Goal: Task Accomplishment & Management: Complete application form

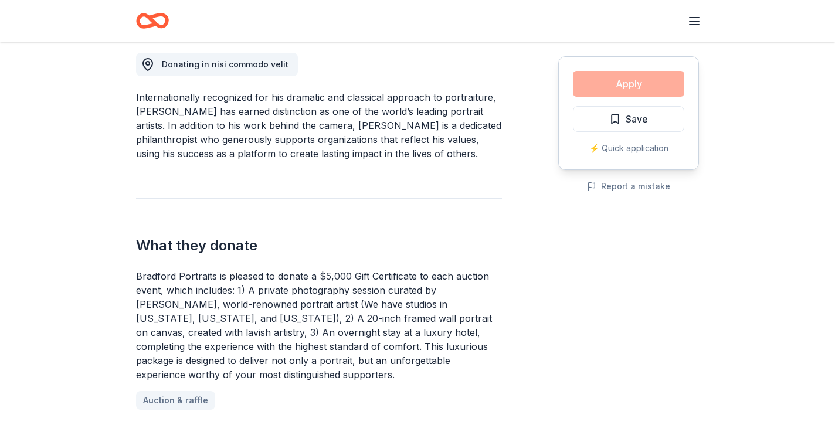
scroll to position [332, 0]
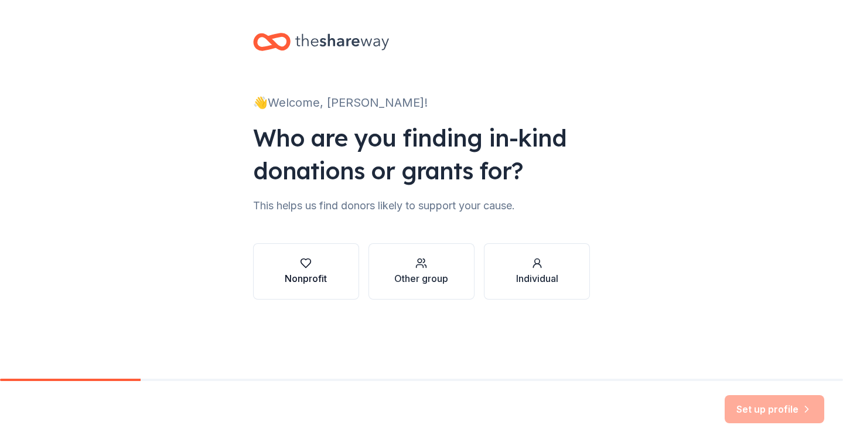
click at [306, 267] on icon "button" at bounding box center [306, 263] width 10 height 9
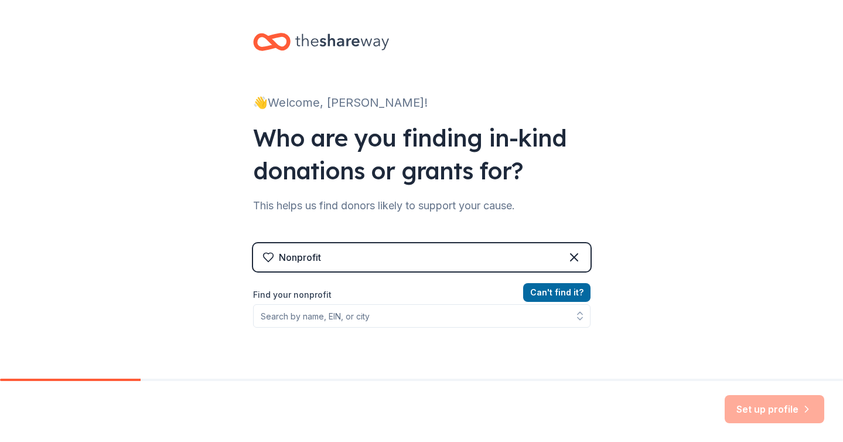
click at [354, 255] on div "Nonprofit" at bounding box center [422, 257] width 338 height 28
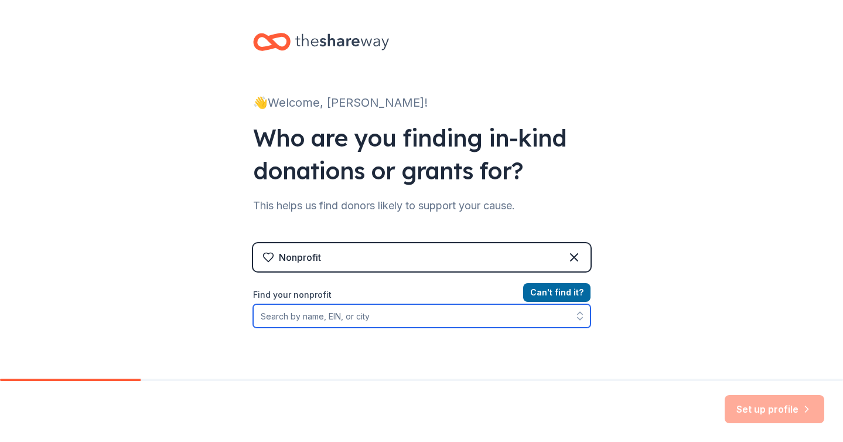
click at [379, 315] on input "Find your nonprofit" at bounding box center [422, 315] width 338 height 23
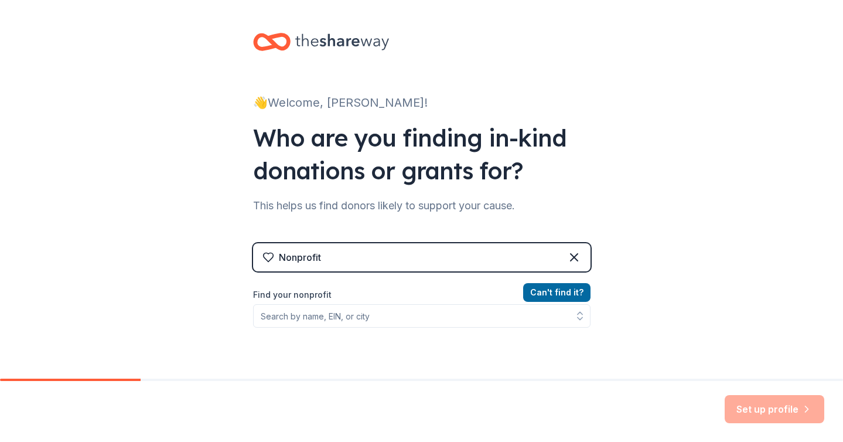
click at [329, 303] on div "Find your nonprofit" at bounding box center [422, 308] width 338 height 40
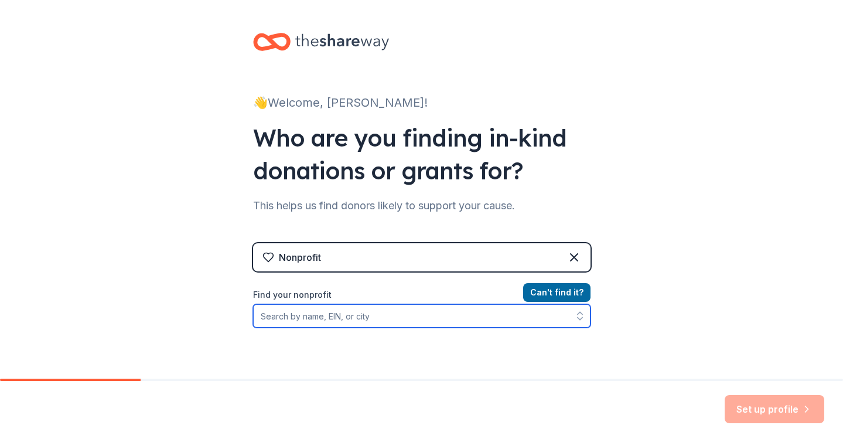
drag, startPoint x: 330, startPoint y: 314, endPoint x: 332, endPoint y: 322, distance: 8.4
click at [330, 314] on input "Find your nonprofit" at bounding box center [422, 315] width 338 height 23
paste input "33-0866869"
type input "33-0866869"
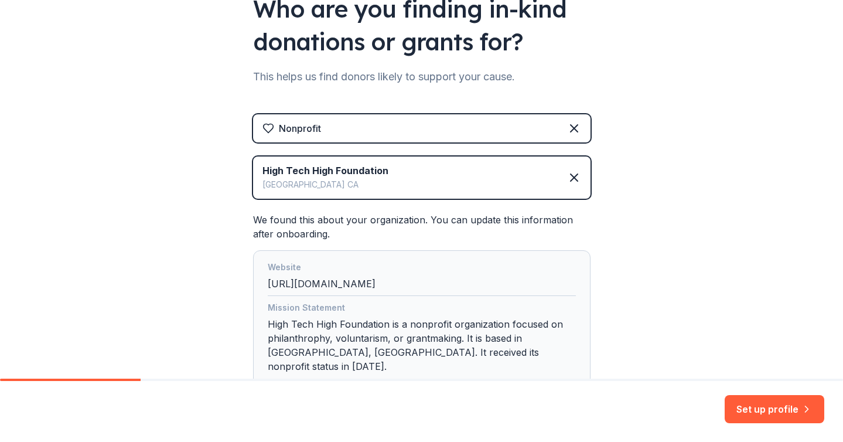
scroll to position [204, 0]
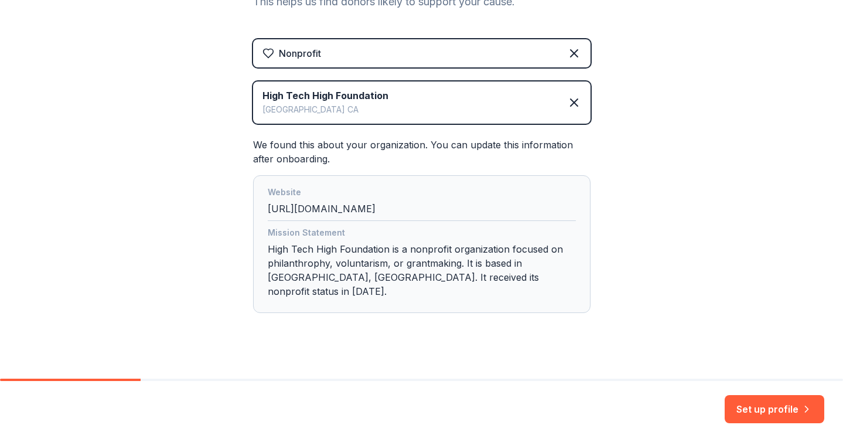
click at [755, 413] on button "Set up profile" at bounding box center [775, 409] width 100 height 28
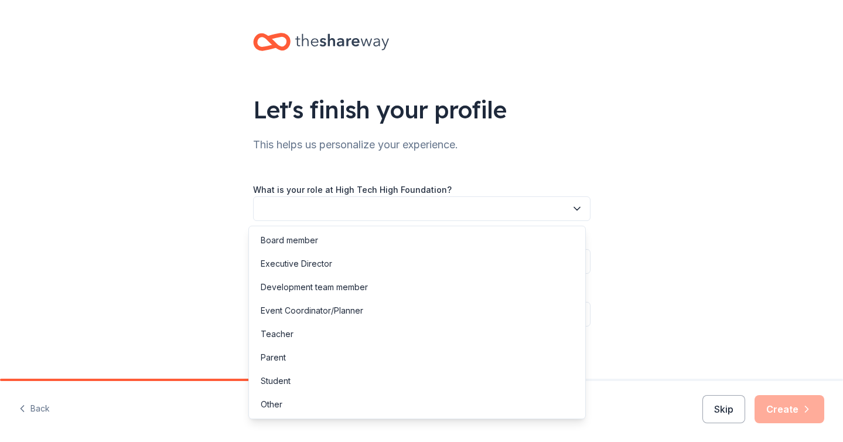
click at [394, 209] on button "button" at bounding box center [422, 208] width 338 height 25
click at [341, 244] on div "Board member" at bounding box center [417, 240] width 332 height 23
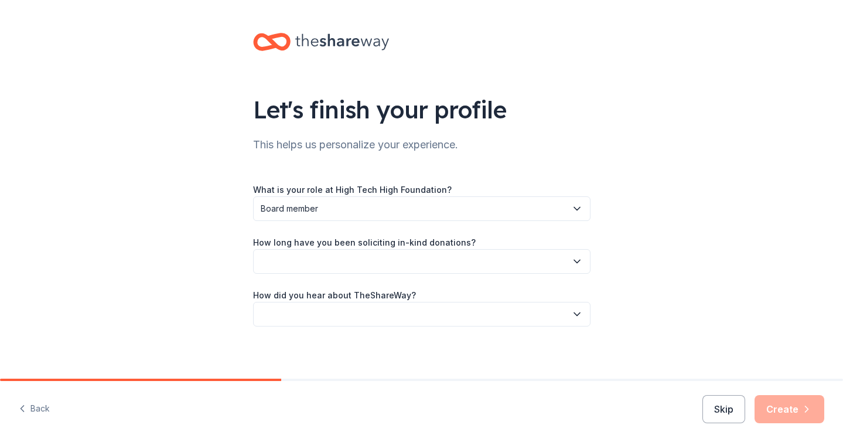
click at [323, 261] on button "button" at bounding box center [422, 261] width 338 height 25
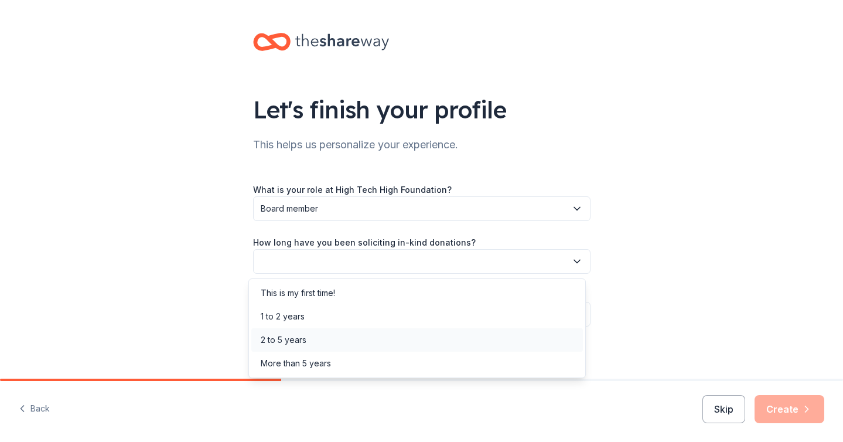
click at [287, 341] on div "2 to 5 years" at bounding box center [284, 340] width 46 height 14
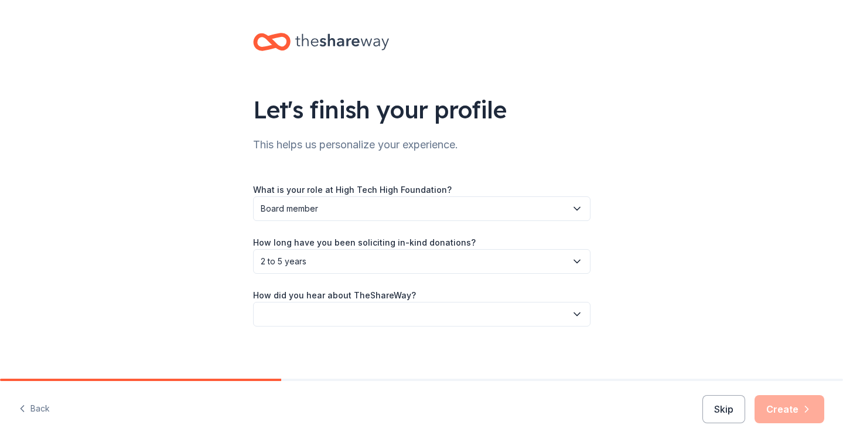
click at [281, 324] on button "button" at bounding box center [422, 314] width 338 height 25
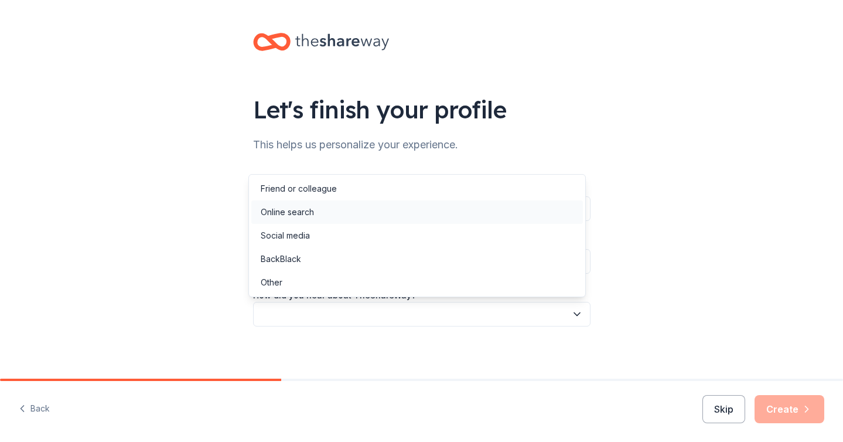
click at [285, 213] on div "Online search" at bounding box center [287, 212] width 53 height 14
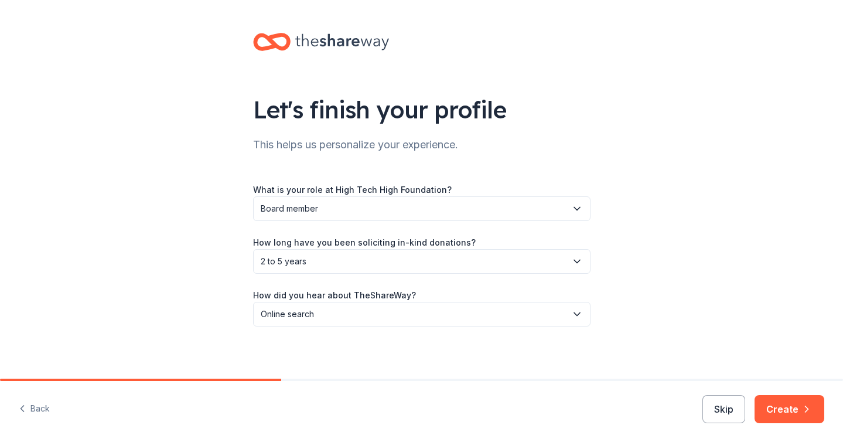
click at [204, 299] on div "Let's finish your profile This helps us personalize your experience. What is yo…" at bounding box center [421, 191] width 843 height 383
click at [792, 410] on button "Create" at bounding box center [790, 409] width 70 height 28
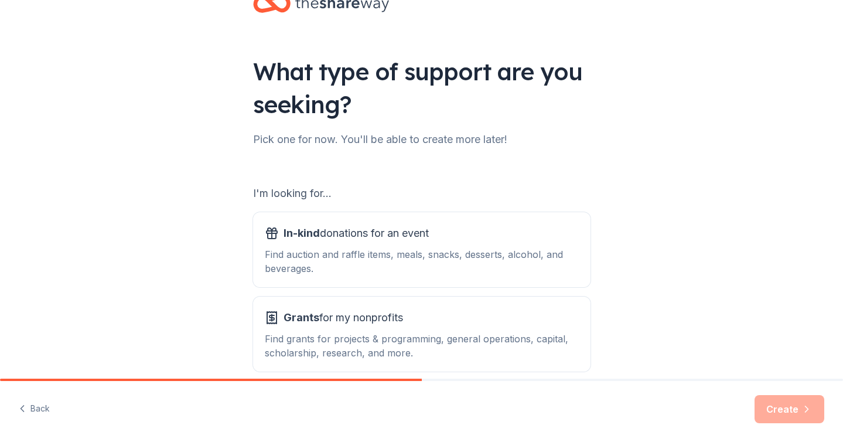
scroll to position [94, 0]
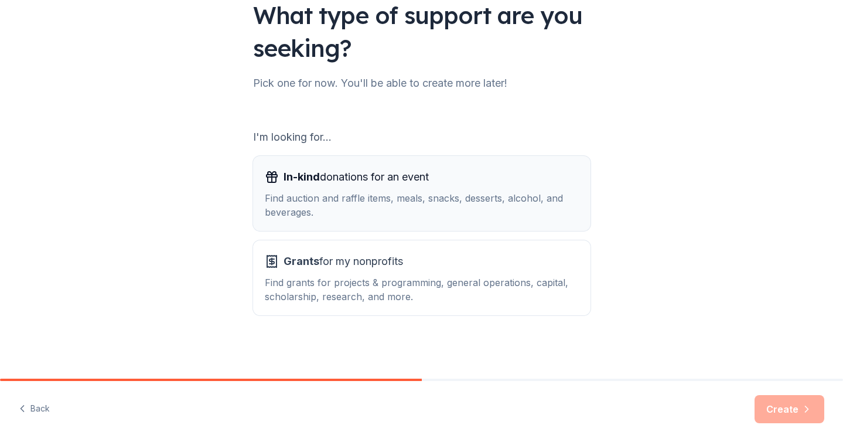
click at [373, 188] on div "In-kind donations for an event Find auction and raffle items, meals, snacks, de…" at bounding box center [422, 194] width 314 height 52
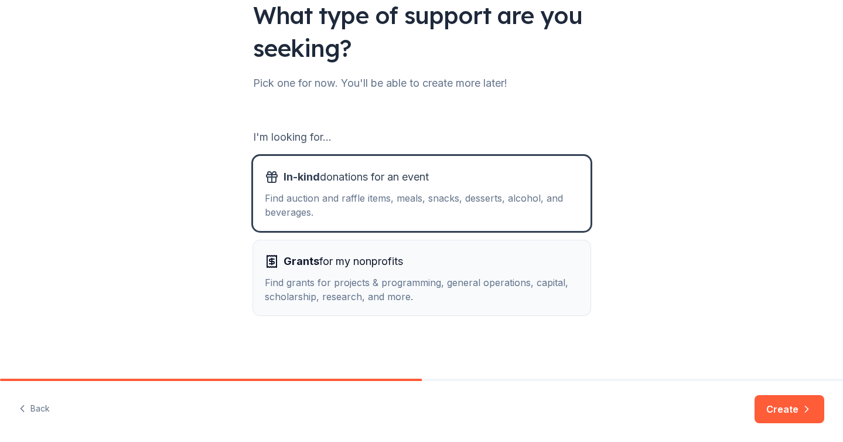
click at [400, 264] on span "Grants for my nonprofits" at bounding box center [344, 261] width 120 height 19
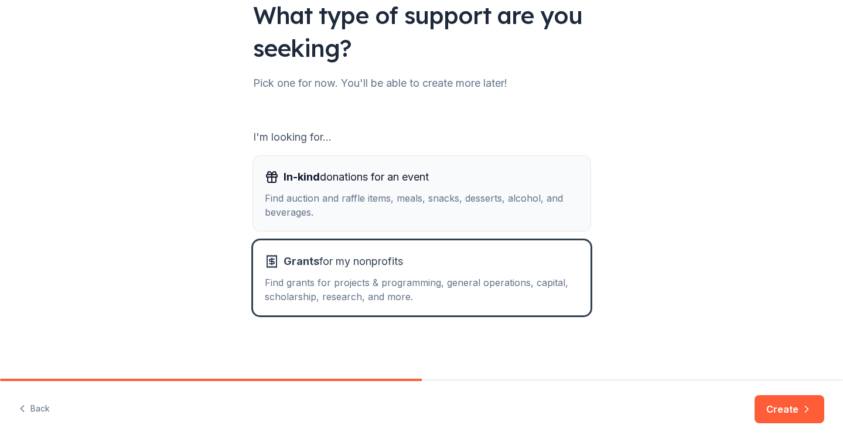
click at [406, 185] on span "In-kind donations for an event" at bounding box center [356, 177] width 145 height 19
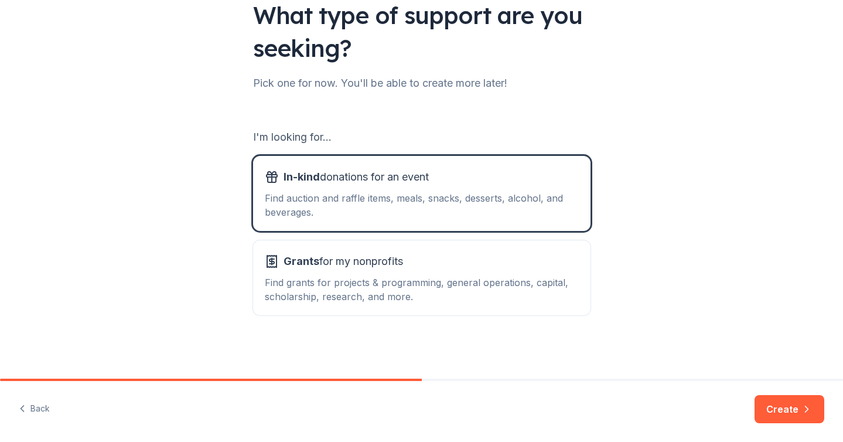
click at [790, 409] on button "Create" at bounding box center [790, 409] width 70 height 28
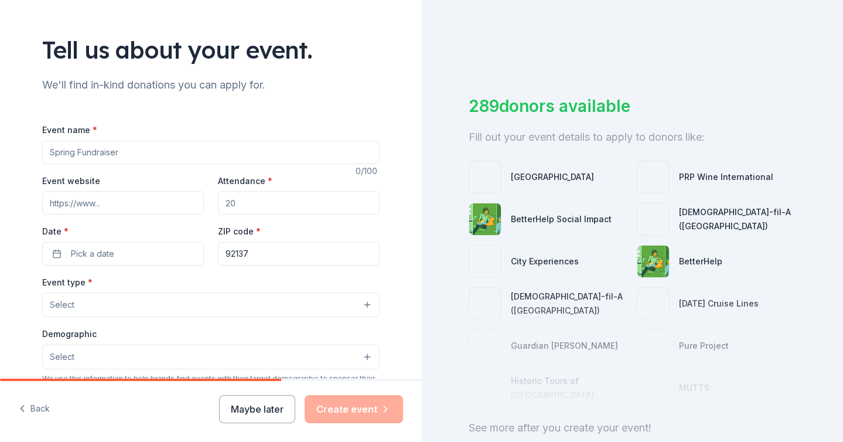
scroll to position [122, 0]
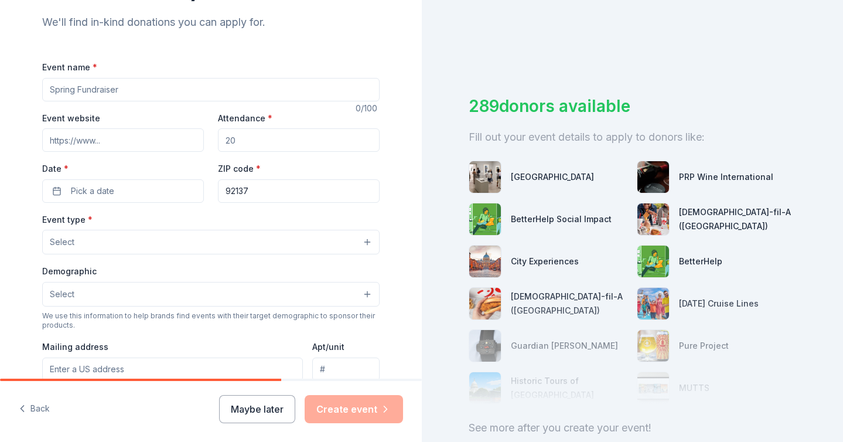
click at [124, 93] on input "Event name *" at bounding box center [211, 89] width 338 height 23
click at [110, 91] on input "Event name *" at bounding box center [211, 89] width 338 height 23
paste input "High Tech High Foundation Gala"
type input "High Tech High Foundation Gala"
click at [104, 143] on input "Event website" at bounding box center [123, 139] width 162 height 23
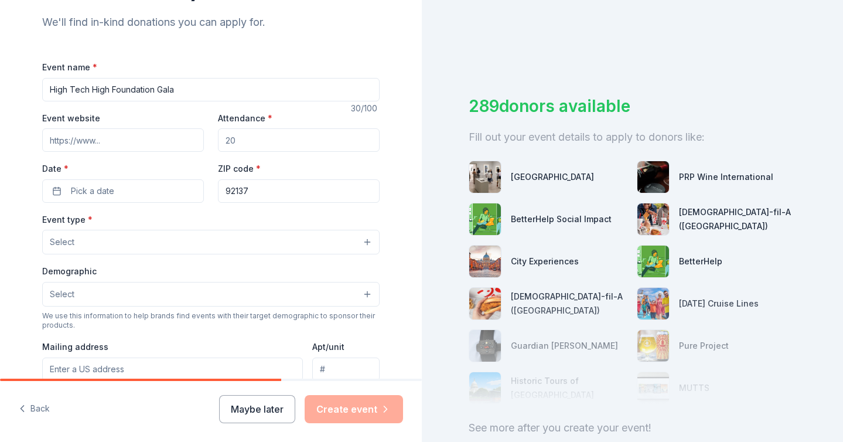
click at [131, 141] on input "Event website" at bounding box center [123, 139] width 162 height 23
paste input "https://hightechhighfoundation.org/gala-2026"
type input "https://hightechhighfoundation.org/gala-2026"
click at [243, 143] on input "Attendance *" at bounding box center [299, 139] width 162 height 23
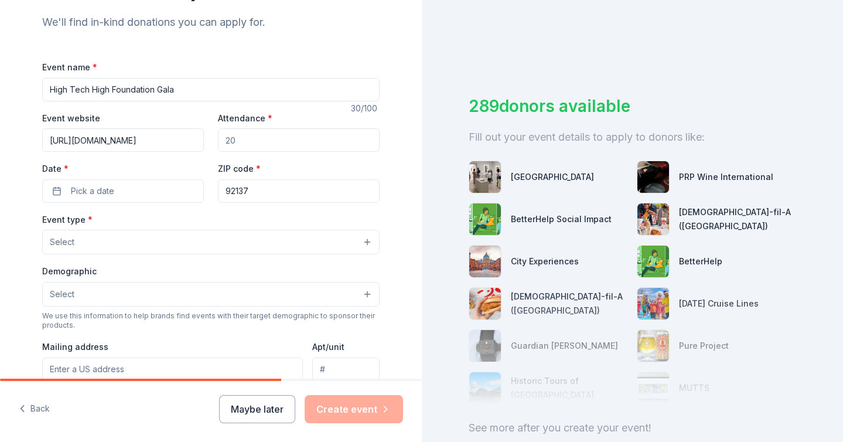
scroll to position [0, 0]
drag, startPoint x: 246, startPoint y: 144, endPoint x: 194, endPoint y: 118, distance: 57.7
click at [197, 120] on div "Event website https://hightechhighfoundation.org/gala-2026 Attendance * Date * …" at bounding box center [211, 157] width 338 height 92
type input "400"
click at [308, 200] on input "92137" at bounding box center [299, 190] width 162 height 23
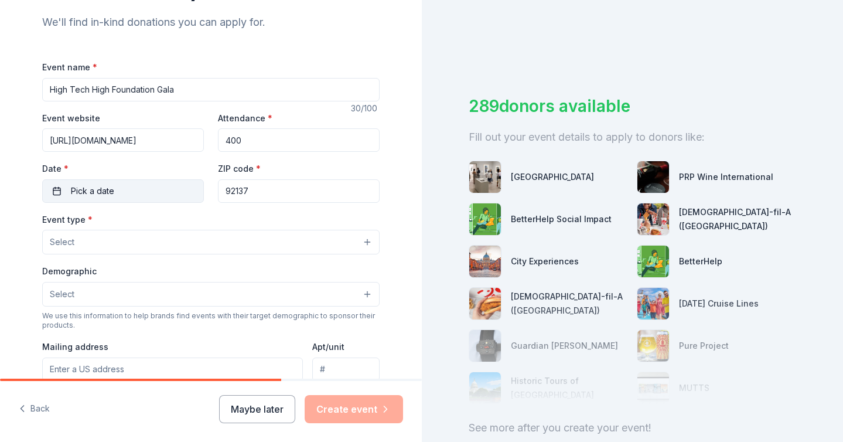
click at [121, 196] on button "Pick a date" at bounding box center [123, 190] width 162 height 23
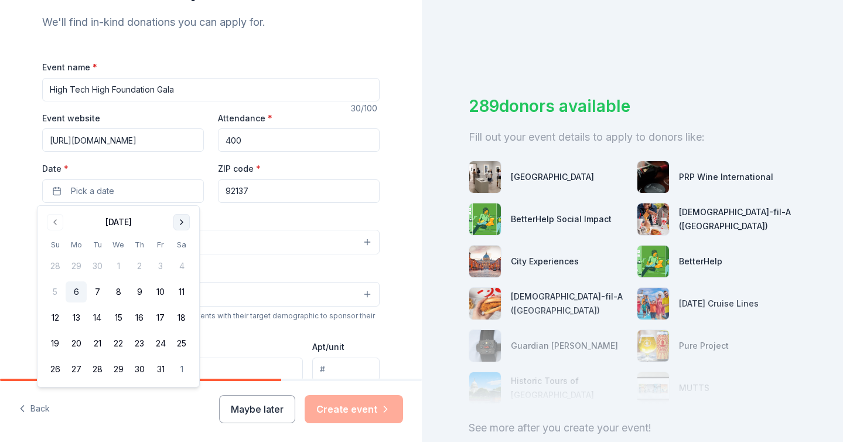
click at [179, 221] on button "Go to next month" at bounding box center [181, 222] width 16 height 16
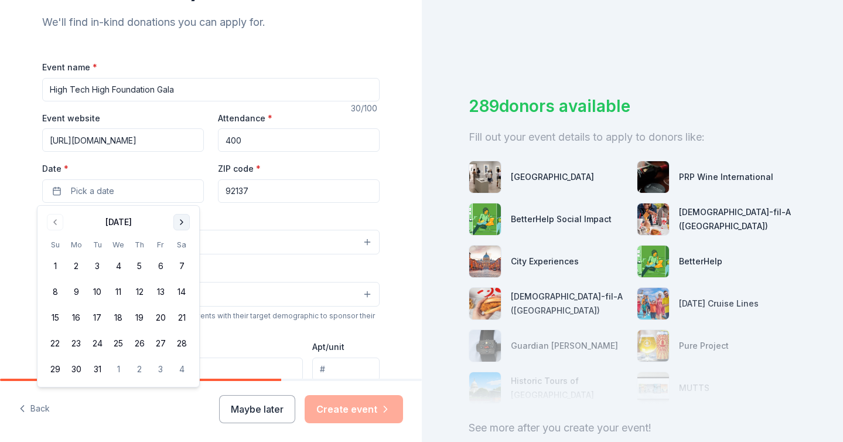
click at [179, 221] on button "Go to next month" at bounding box center [181, 222] width 16 height 16
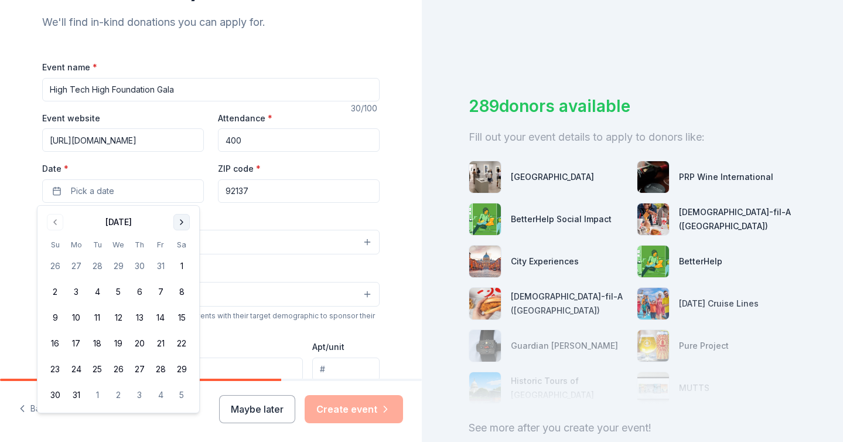
click at [179, 221] on button "Go to next month" at bounding box center [181, 222] width 16 height 16
click at [50, 343] on button "18" at bounding box center [55, 343] width 21 height 21
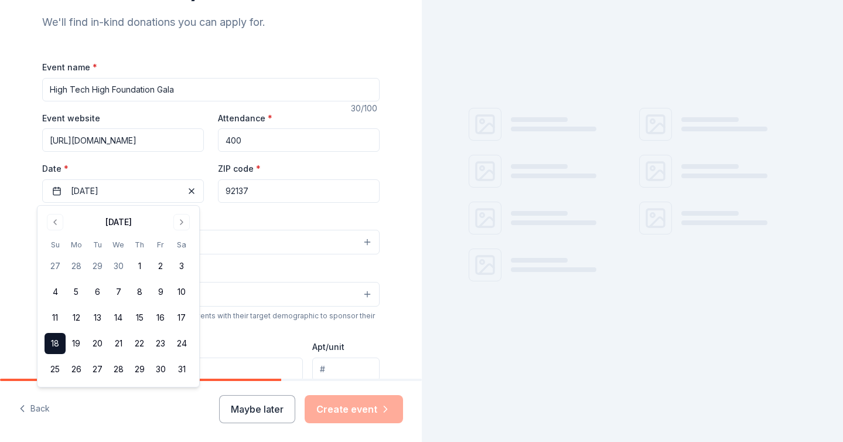
click at [212, 210] on div "Event name * High Tech High Foundation Gala 30 /100 Event website https://hight…" at bounding box center [211, 331] width 338 height 542
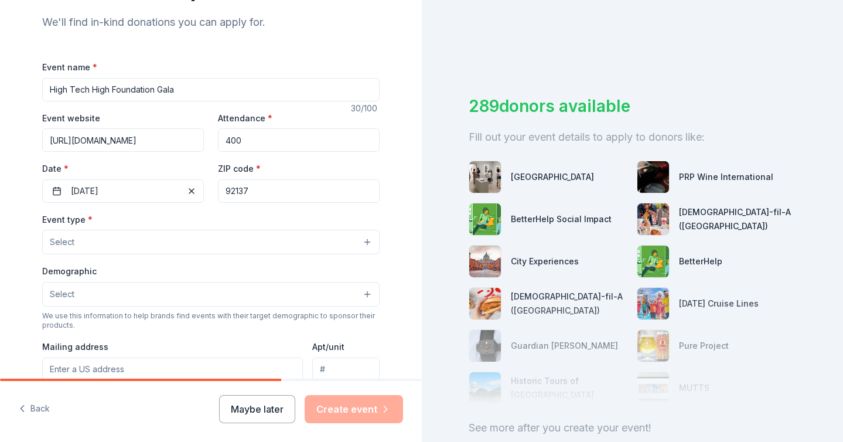
drag, startPoint x: 257, startPoint y: 190, endPoint x: 231, endPoint y: 191, distance: 26.4
click at [231, 191] on input "92137" at bounding box center [299, 190] width 162 height 23
type input "92106"
click at [232, 213] on div "Event type * Select" at bounding box center [211, 233] width 338 height 43
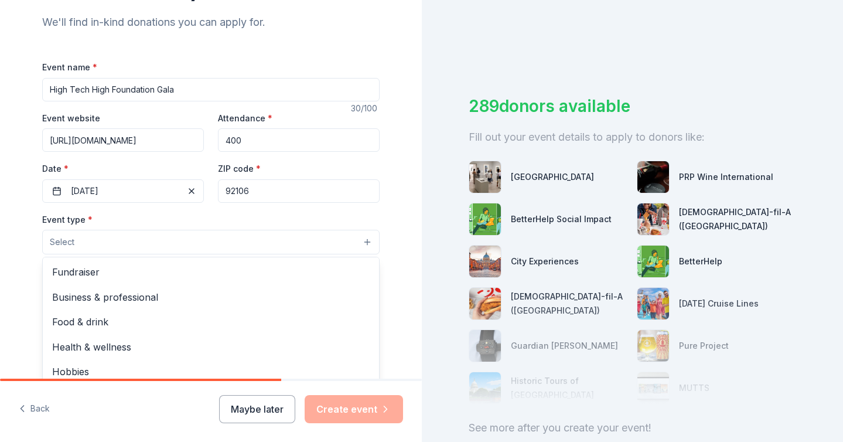
click at [166, 236] on button "Select" at bounding box center [211, 242] width 338 height 25
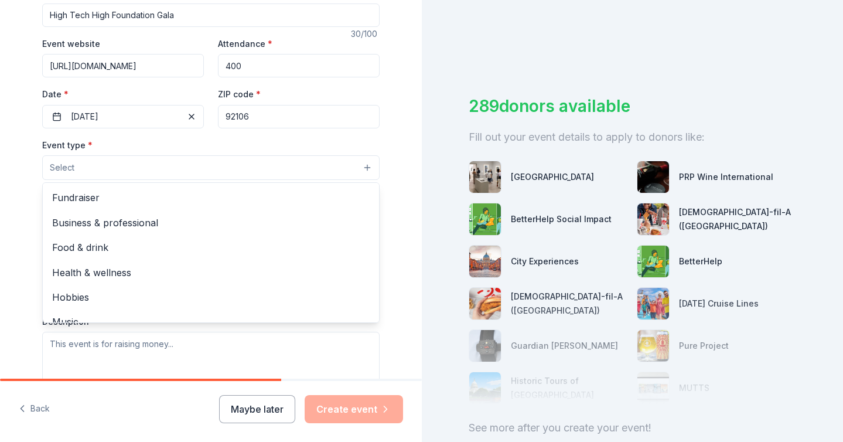
scroll to position [100, 0]
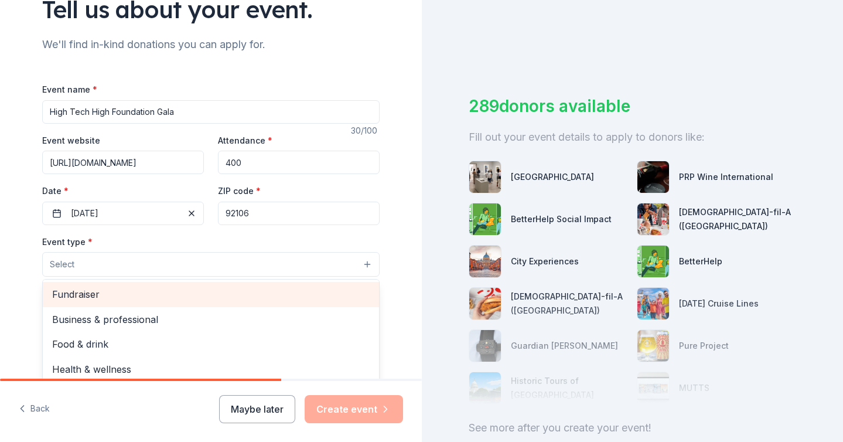
click at [82, 297] on span "Fundraiser" at bounding box center [211, 294] width 318 height 15
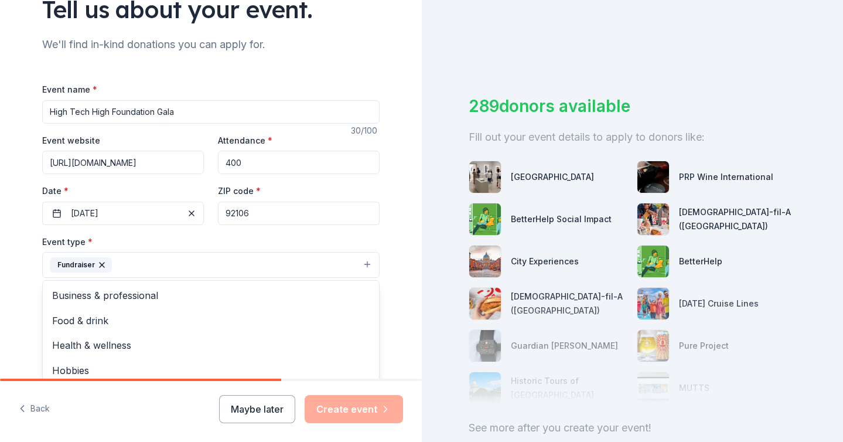
click at [25, 249] on div "Tell us about your event. We'll find in-kind donations you can apply for. Event…" at bounding box center [210, 290] width 375 height 781
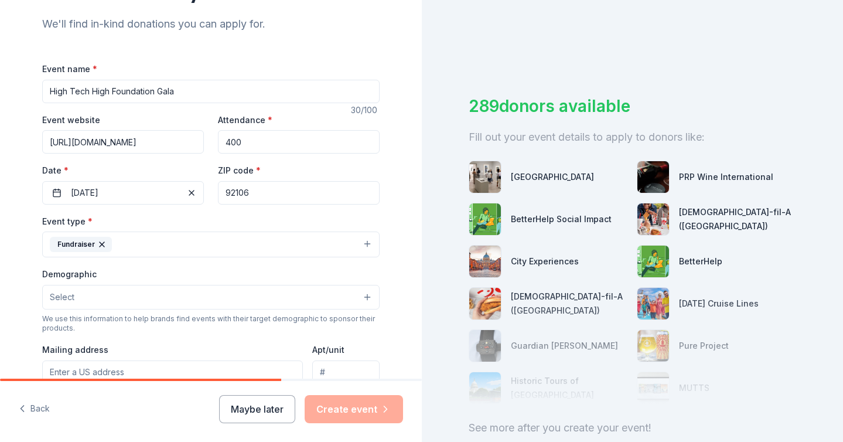
scroll to position [124, 0]
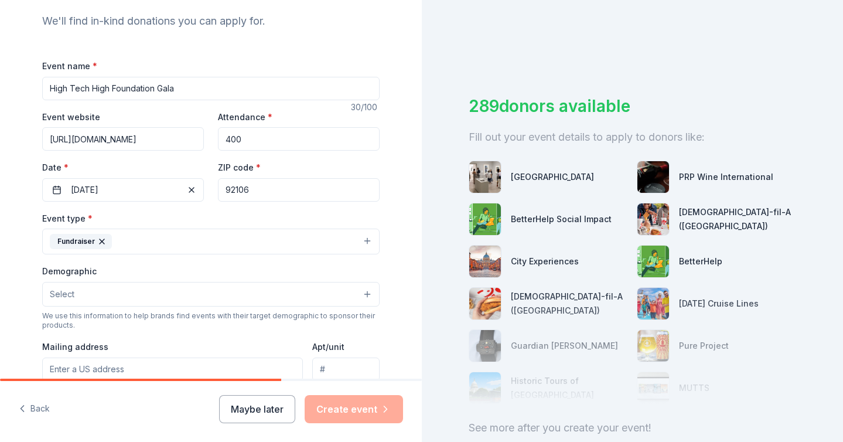
click at [110, 294] on button "Select" at bounding box center [211, 294] width 338 height 25
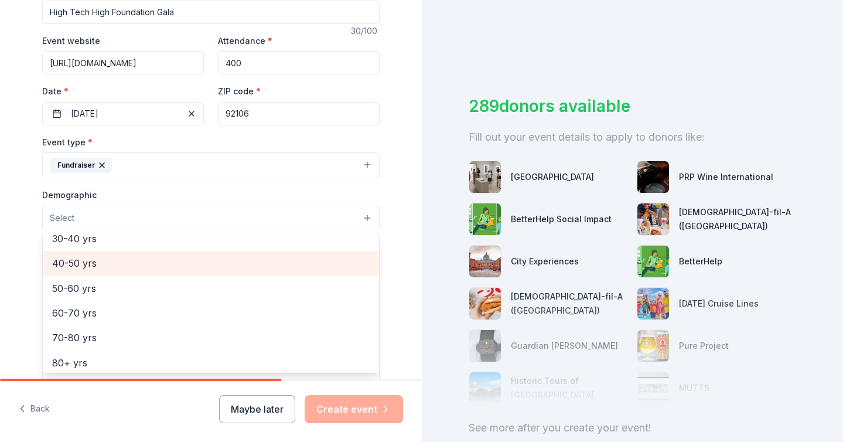
scroll to position [131, 0]
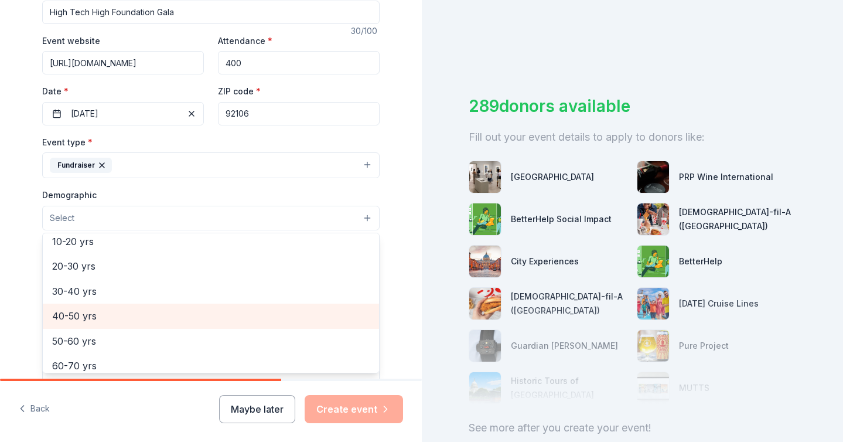
click at [86, 316] on span "40-50 yrs" at bounding box center [211, 315] width 318 height 15
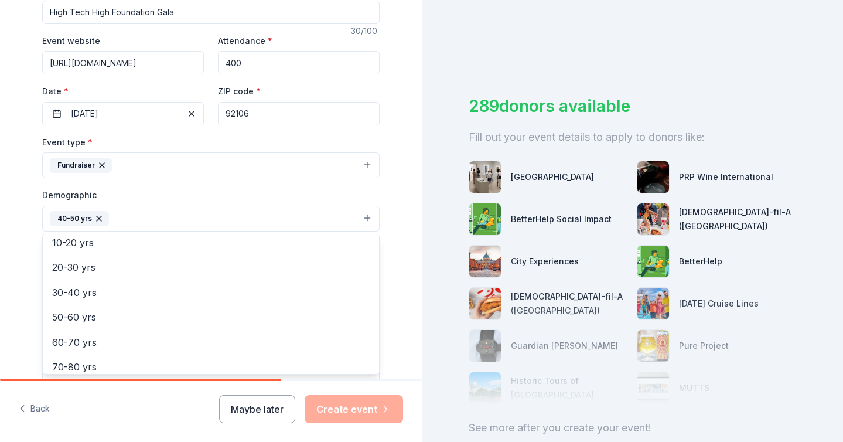
click at [18, 271] on div "Tell us about your event. We'll find in-kind donations you can apply for. Event…" at bounding box center [211, 191] width 422 height 782
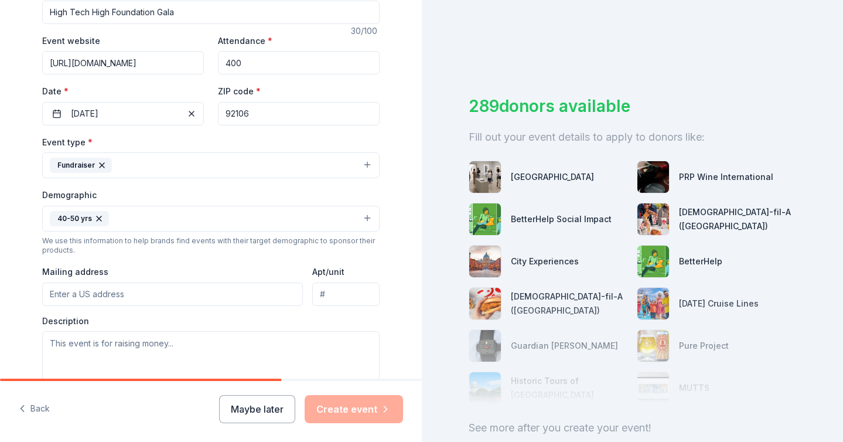
click at [134, 217] on button "40-50 yrs" at bounding box center [211, 219] width 338 height 26
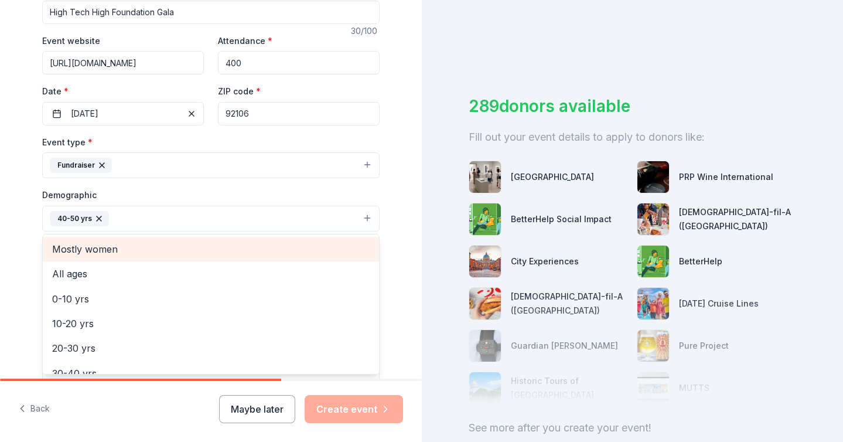
scroll to position [156, 0]
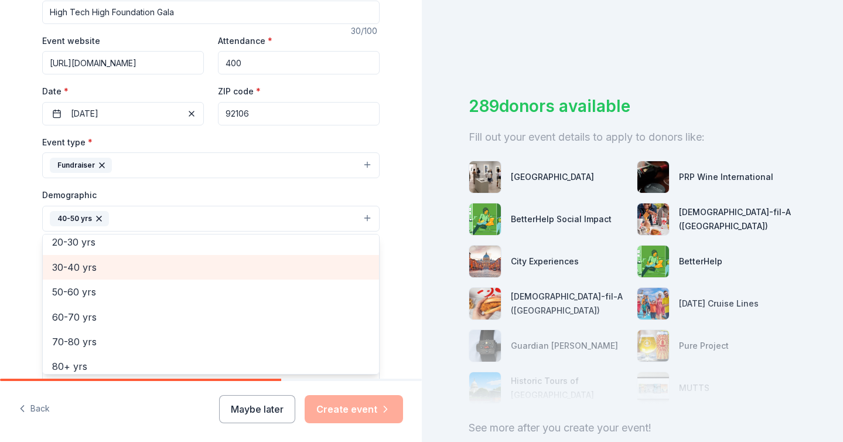
click at [91, 266] on span "30-40 yrs" at bounding box center [211, 267] width 318 height 15
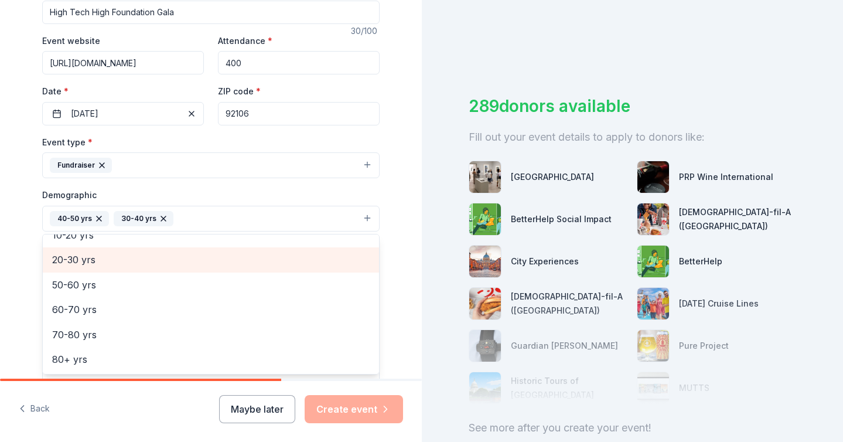
scroll to position [138, 0]
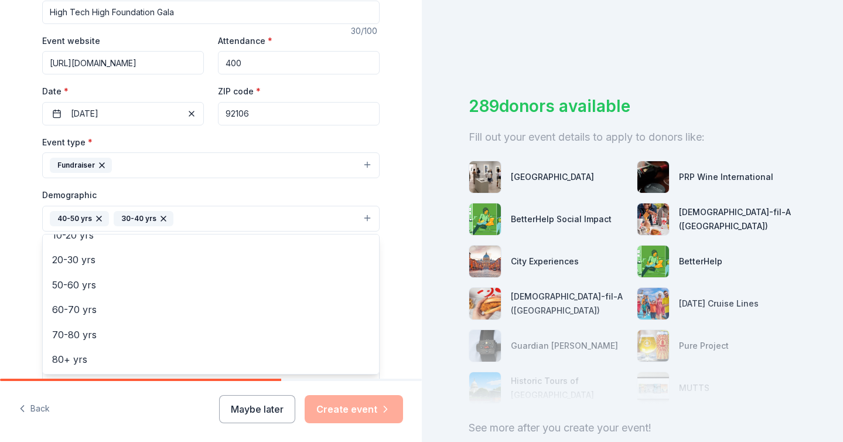
click at [213, 215] on button "40-50 yrs 30-40 yrs" at bounding box center [211, 219] width 338 height 26
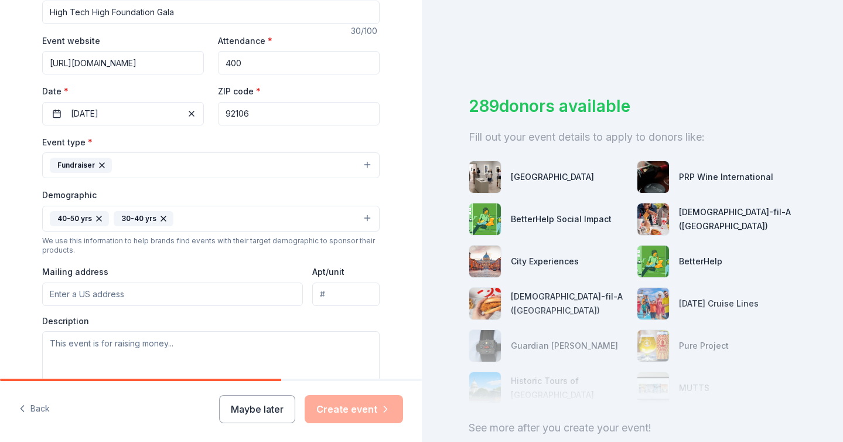
click at [193, 213] on button "40-50 yrs 30-40 yrs" at bounding box center [211, 219] width 338 height 26
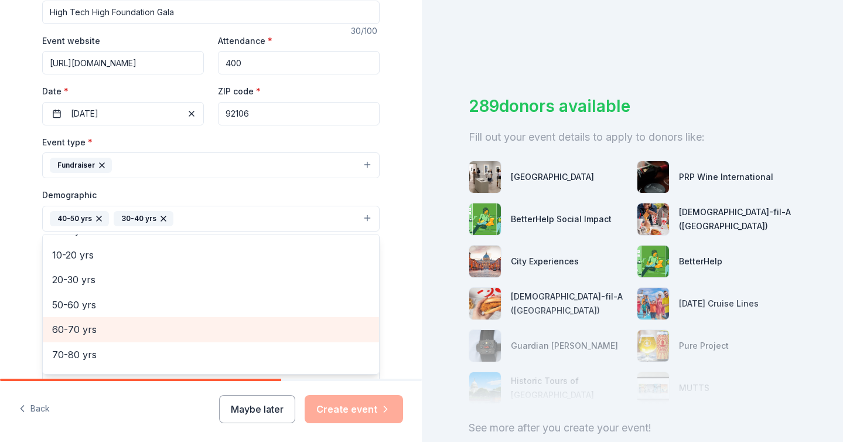
scroll to position [121, 0]
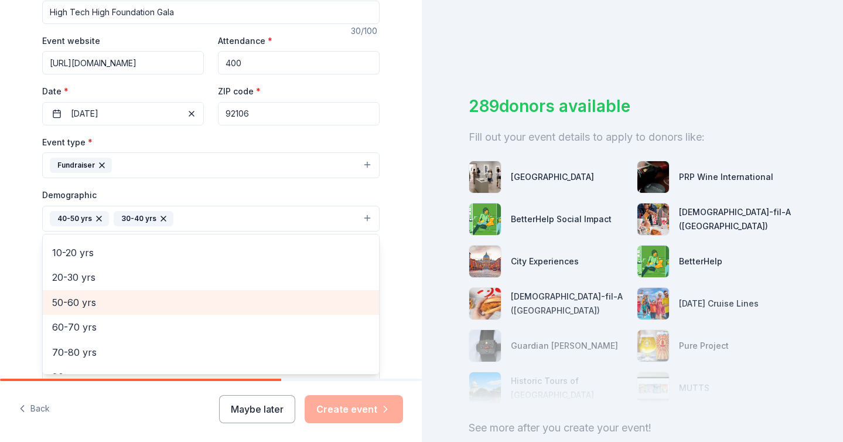
click at [93, 309] on span "50-60 yrs" at bounding box center [211, 302] width 318 height 15
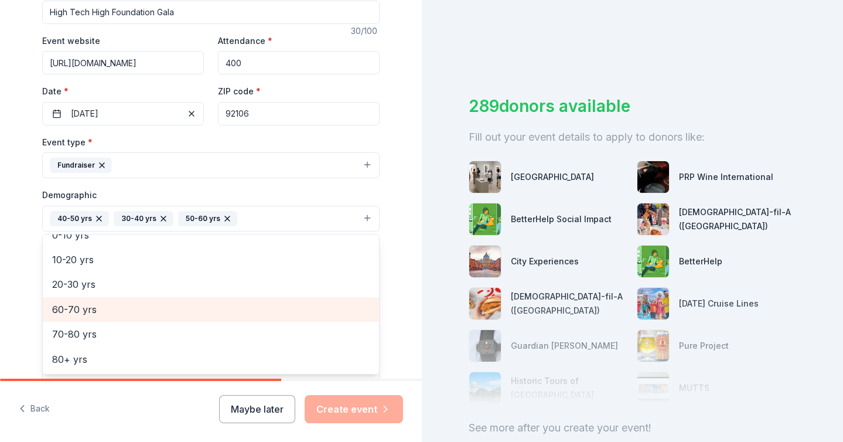
scroll to position [114, 0]
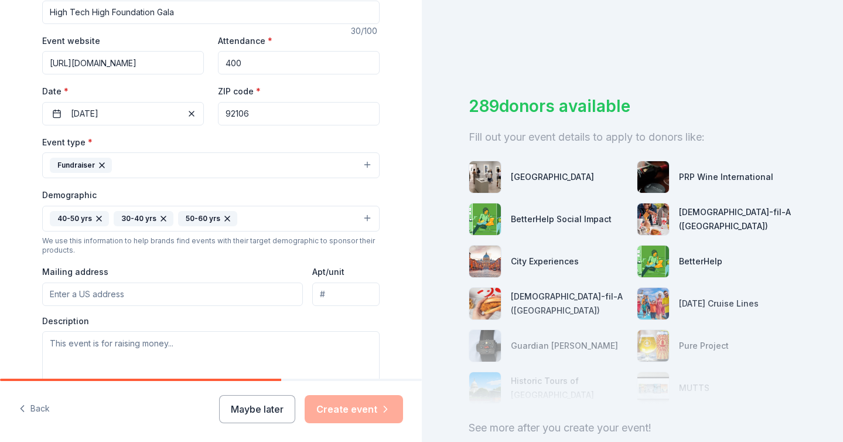
click at [248, 223] on button "40-50 yrs 30-40 yrs 50-60 yrs" at bounding box center [211, 219] width 338 height 26
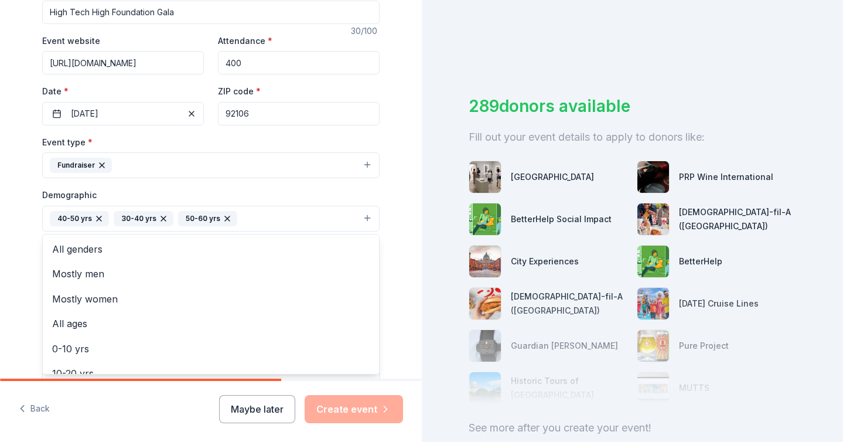
click at [256, 220] on button "40-50 yrs 30-40 yrs 50-60 yrs" at bounding box center [211, 219] width 338 height 26
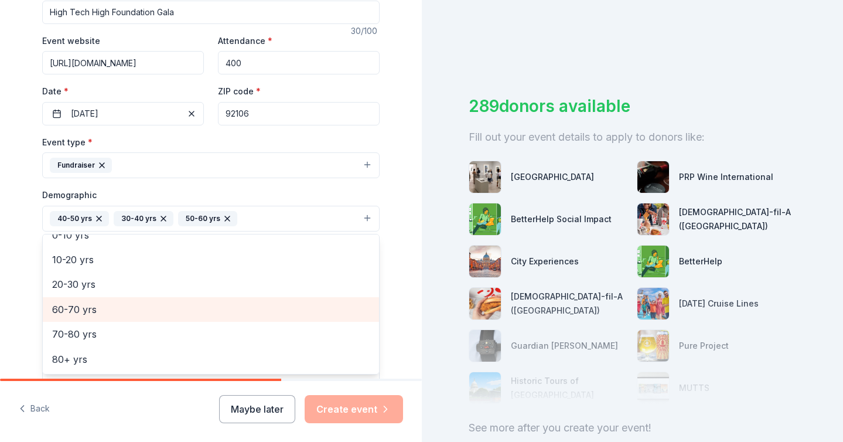
click at [77, 311] on span "60-70 yrs" at bounding box center [211, 309] width 318 height 15
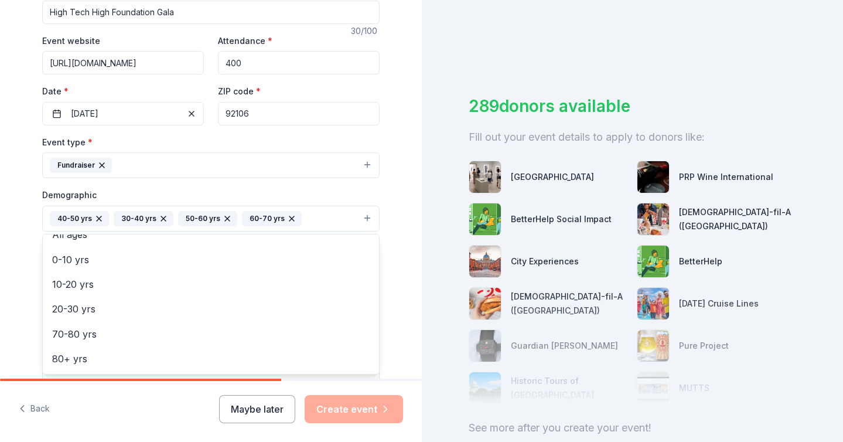
click at [308, 216] on button "40-50 yrs 30-40 yrs 50-60 yrs 60-70 yrs" at bounding box center [211, 219] width 338 height 26
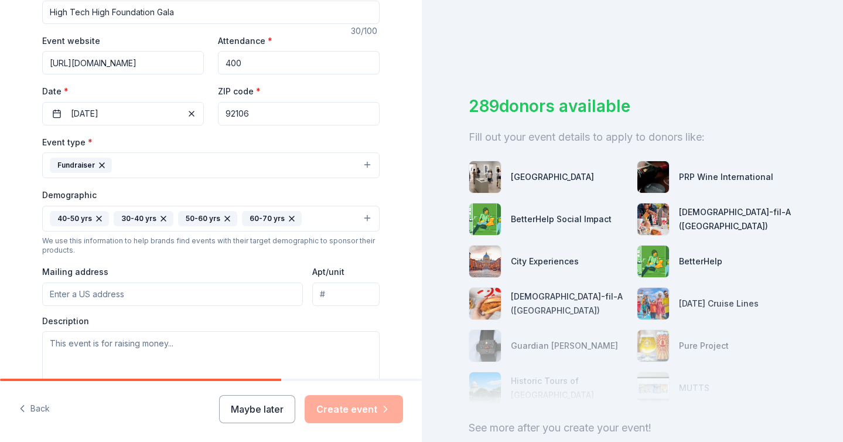
click at [108, 290] on input "Mailing address" at bounding box center [172, 293] width 261 height 23
click at [95, 287] on input "Mailing address" at bounding box center [172, 293] width 261 height 23
paste input "PO Box 371094"
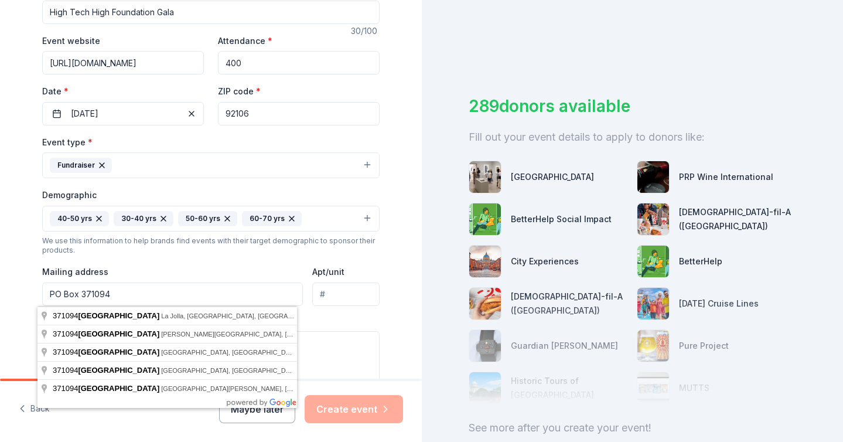
type input "PO Box 371094"
click at [238, 259] on div "Event type * Fundraiser Demographic 40-50 yrs 30-40 yrs 50-60 yrs 60-70 yrs We …" at bounding box center [211, 259] width 338 height 249
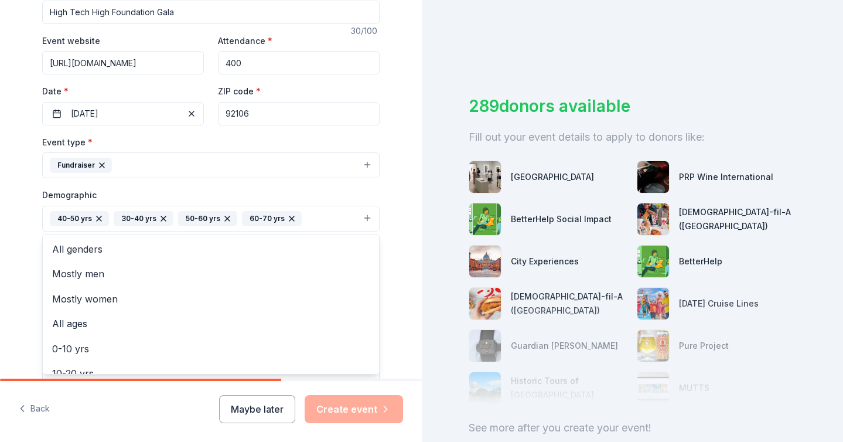
click at [305, 213] on button "40-50 yrs 30-40 yrs 50-60 yrs 60-70 yrs" at bounding box center [211, 219] width 338 height 26
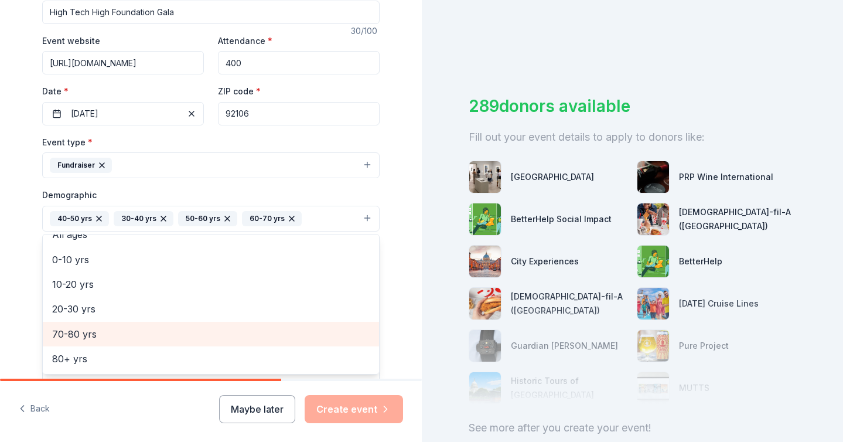
click at [113, 330] on span "70-80 yrs" at bounding box center [211, 333] width 318 height 15
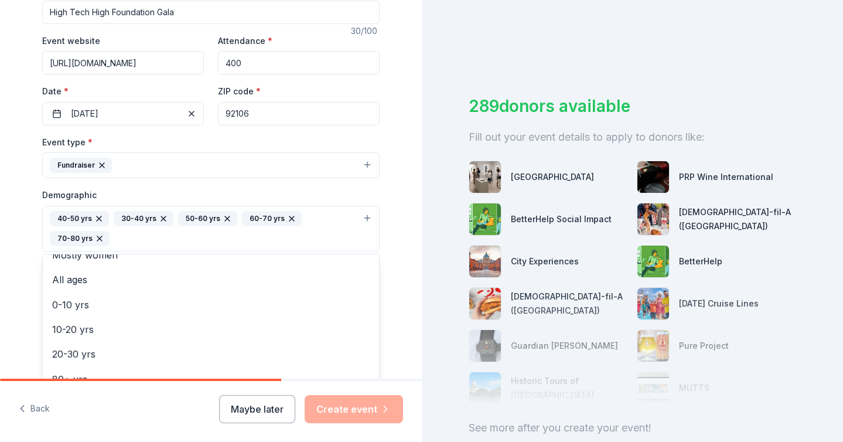
click at [284, 190] on div "Demographic 40-50 yrs 30-40 yrs 50-60 yrs 60-70 yrs 70-80 yrs All genders Mostl…" at bounding box center [211, 220] width 338 height 64
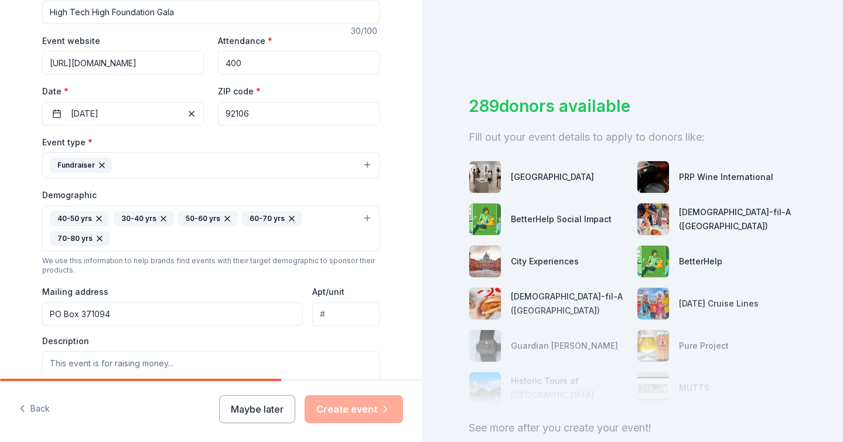
click at [221, 238] on div "40-50 yrs 30-40 yrs 50-60 yrs 60-70 yrs 70-80 yrs" at bounding box center [204, 228] width 308 height 35
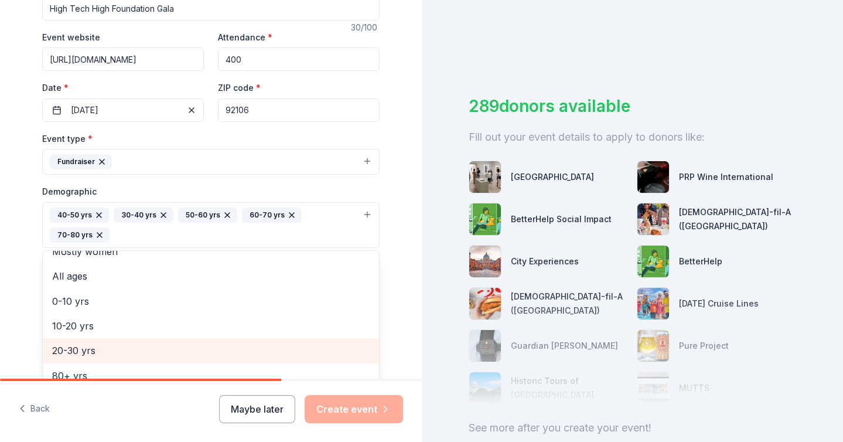
scroll to position [209, 0]
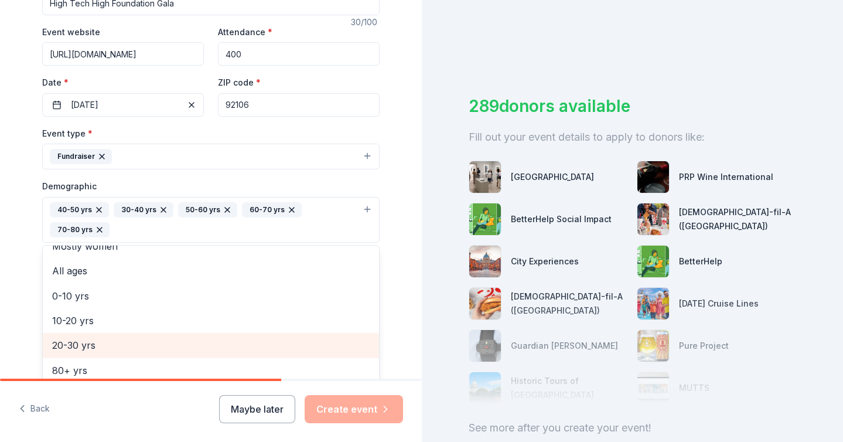
click at [102, 344] on span "20-30 yrs" at bounding box center [211, 345] width 318 height 15
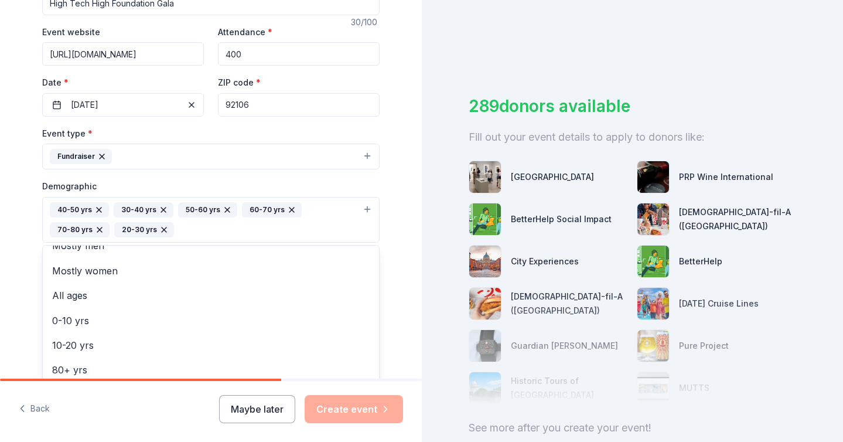
click at [307, 182] on div "Demographic 40-50 yrs 30-40 yrs 50-60 yrs 60-70 yrs 70-80 yrs 20-30 yrs All gen…" at bounding box center [211, 211] width 338 height 64
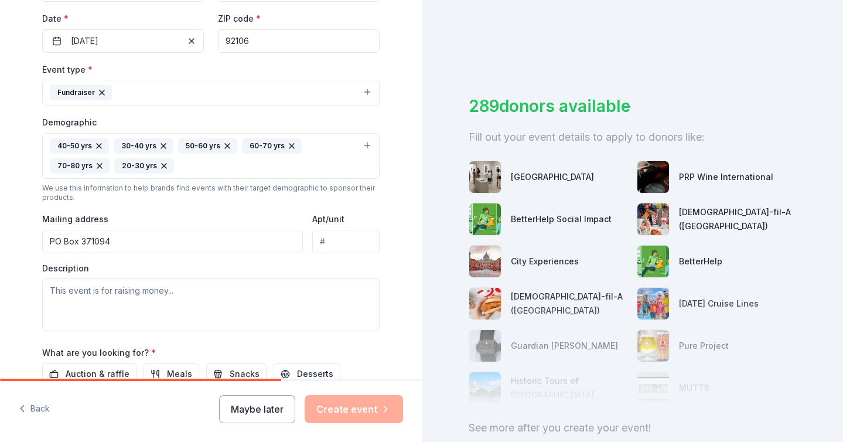
scroll to position [306, 0]
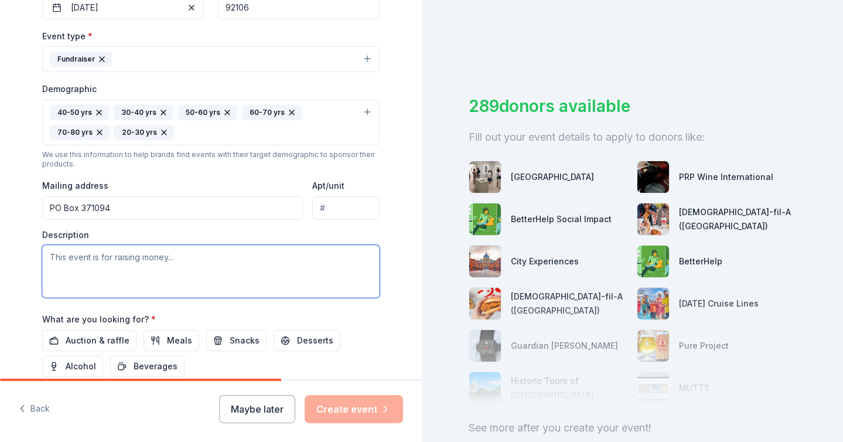
click at [180, 258] on textarea at bounding box center [211, 271] width 338 height 53
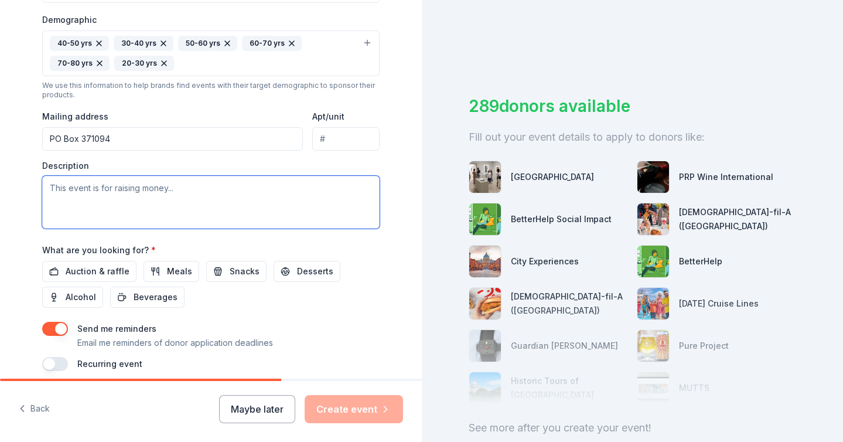
scroll to position [424, 0]
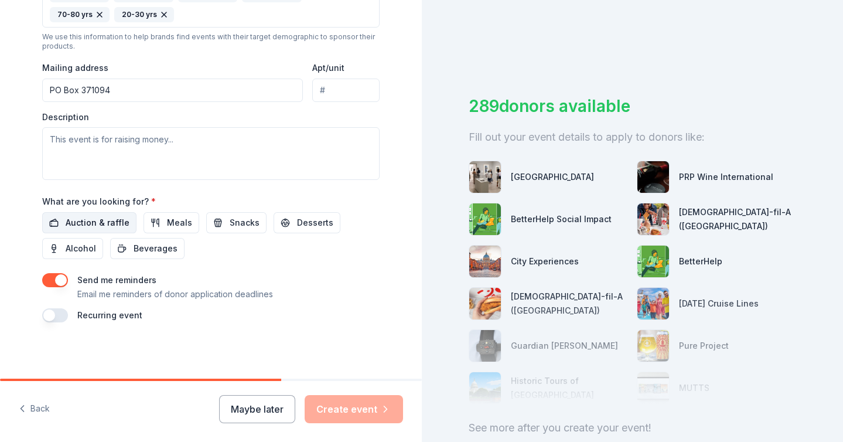
click at [92, 224] on span "Auction & raffle" at bounding box center [98, 223] width 64 height 14
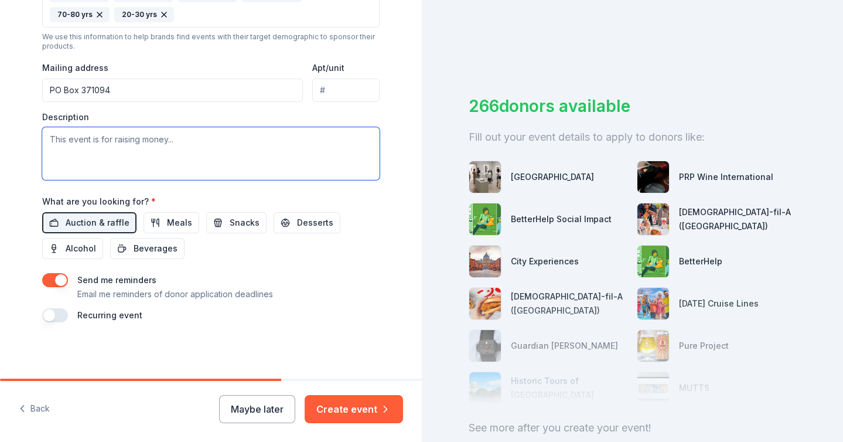
click at [91, 156] on textarea at bounding box center [211, 153] width 338 height 53
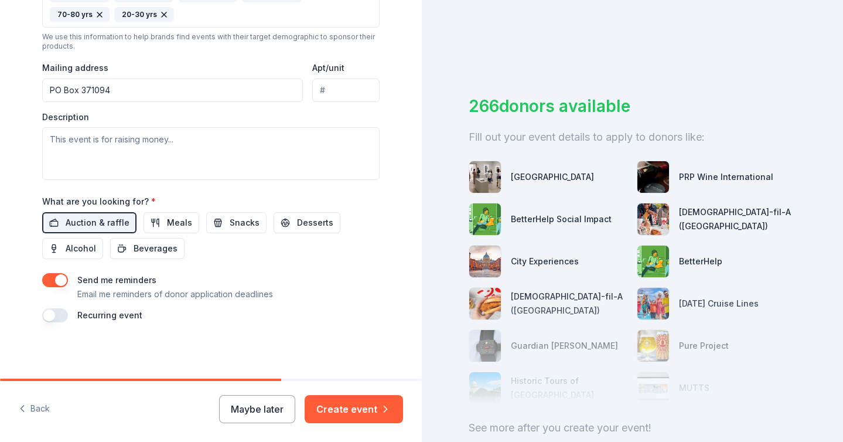
click at [57, 314] on button "button" at bounding box center [55, 315] width 26 height 14
click at [103, 347] on button "October 2027" at bounding box center [107, 350] width 60 height 23
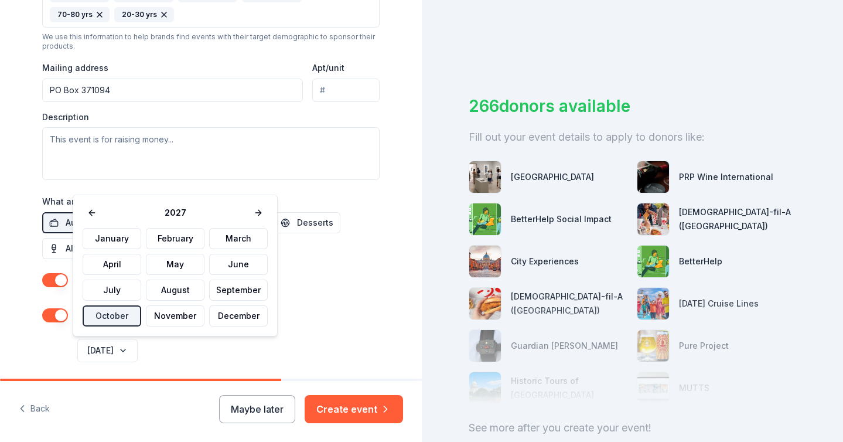
click at [43, 341] on div "Send me reminders Email me reminders of donor application deadlines Recurring e…" at bounding box center [211, 318] width 338 height 91
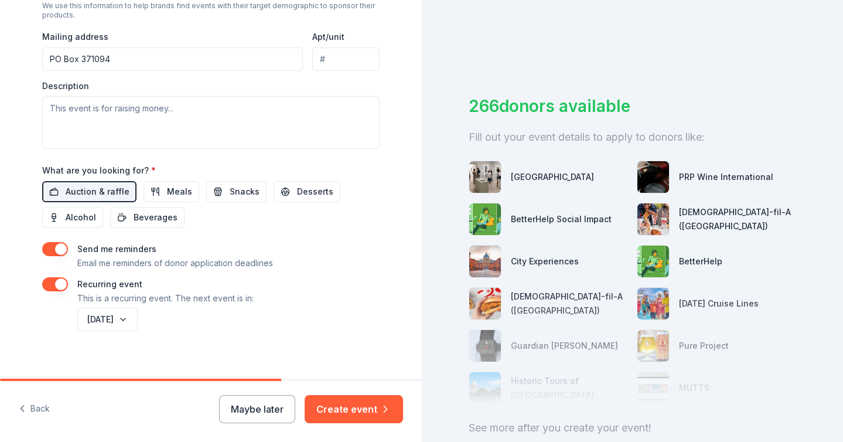
scroll to position [466, 0]
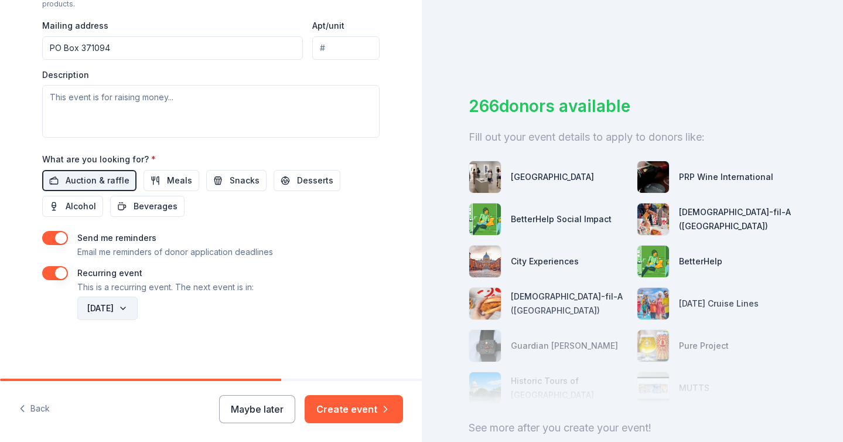
click at [137, 310] on button "October 2027" at bounding box center [107, 308] width 60 height 23
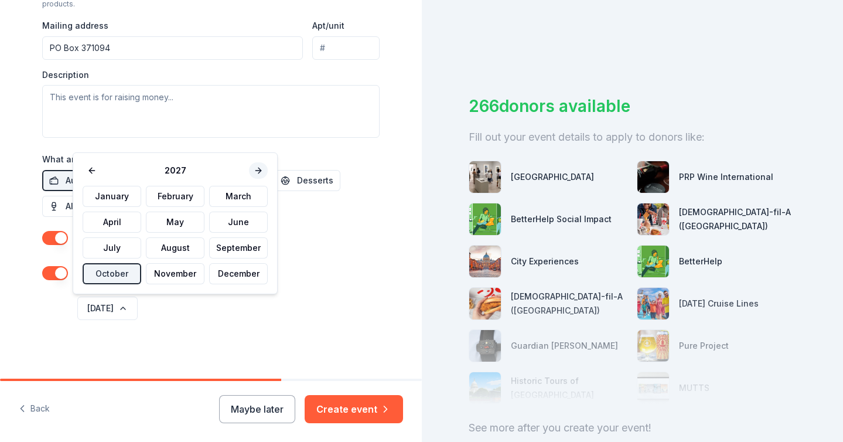
click at [256, 171] on button at bounding box center [258, 170] width 19 height 16
drag, startPoint x: 130, startPoint y: 277, endPoint x: 135, endPoint y: 298, distance: 21.2
click at [129, 276] on button "October" at bounding box center [112, 273] width 59 height 21
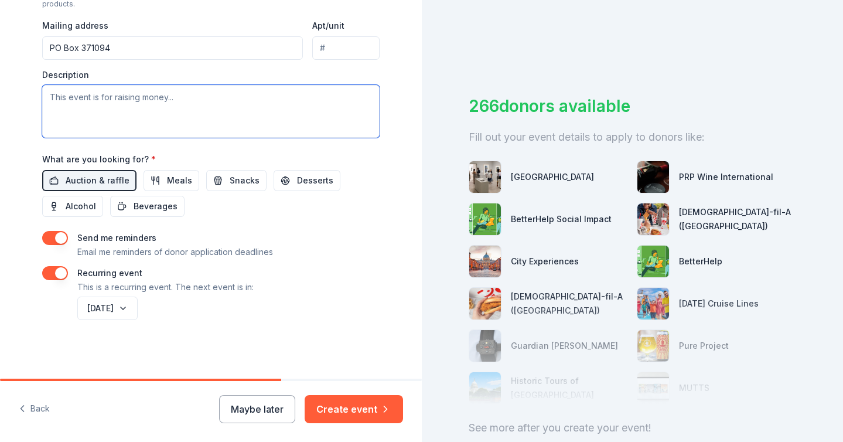
click at [91, 113] on textarea at bounding box center [211, 111] width 338 height 53
paste textarea "honor the mission of High Tech High and raise critical funds for scholarships, …"
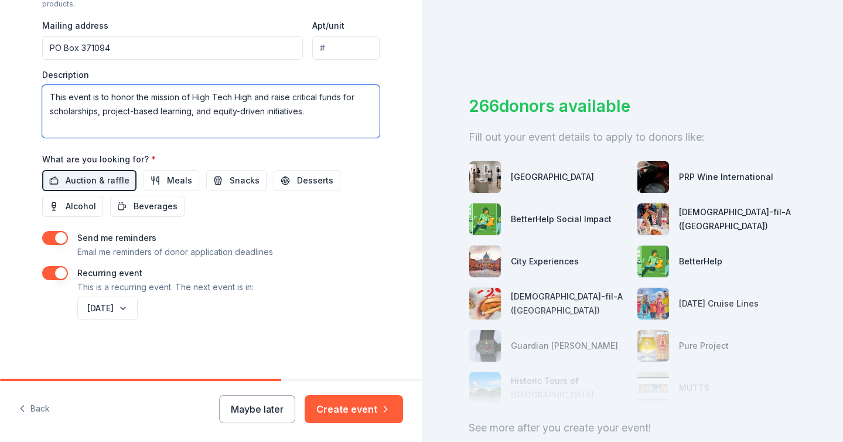
click at [249, 98] on textarea "This event is to honor the mission of High Tech High and raise critical funds f…" at bounding box center [211, 111] width 338 height 53
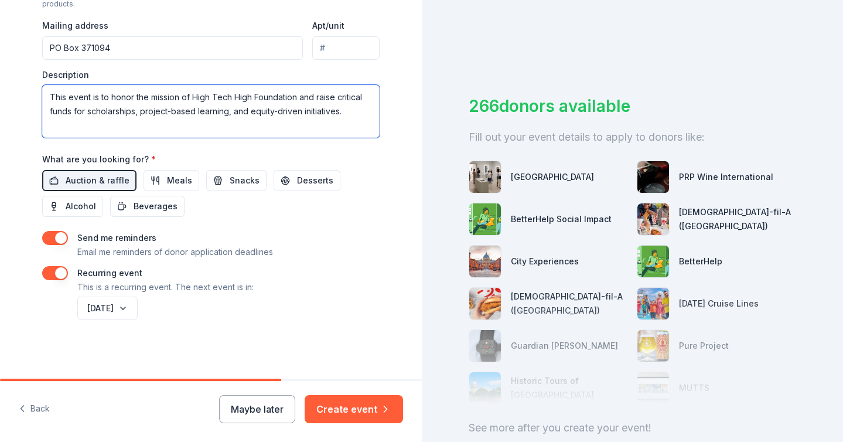
drag, startPoint x: 339, startPoint y: 75, endPoint x: 332, endPoint y: 61, distance: 16.0
click at [335, 67] on div "Event type * Fundraiser Demographic 40-50 yrs 30-40 yrs 50-60 yrs 60-70 yrs 70-…" at bounding box center [211, 3] width 338 height 269
paste textarea "celebrates the mission of the High Tech High Foundation—empowering students to …"
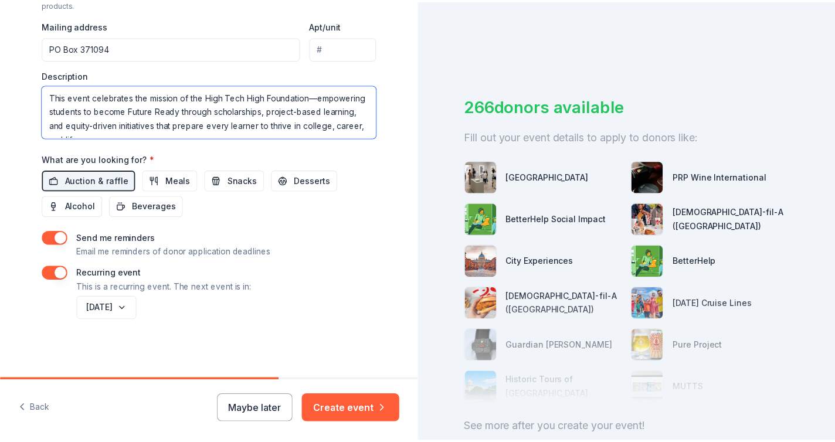
scroll to position [8, 0]
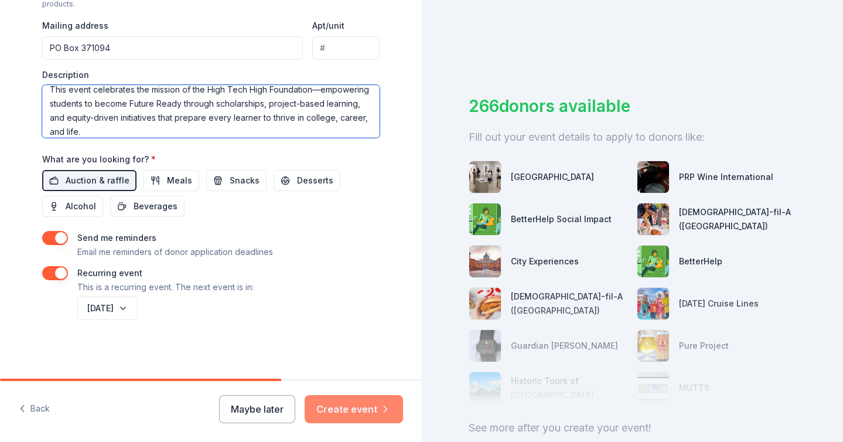
type textarea "This event celebrates the mission of the High Tech High Foundation—empowering s…"
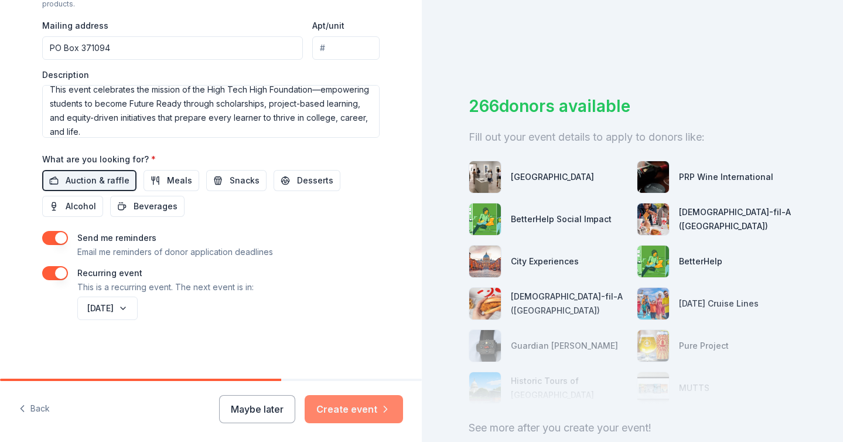
click at [353, 406] on button "Create event" at bounding box center [354, 409] width 98 height 28
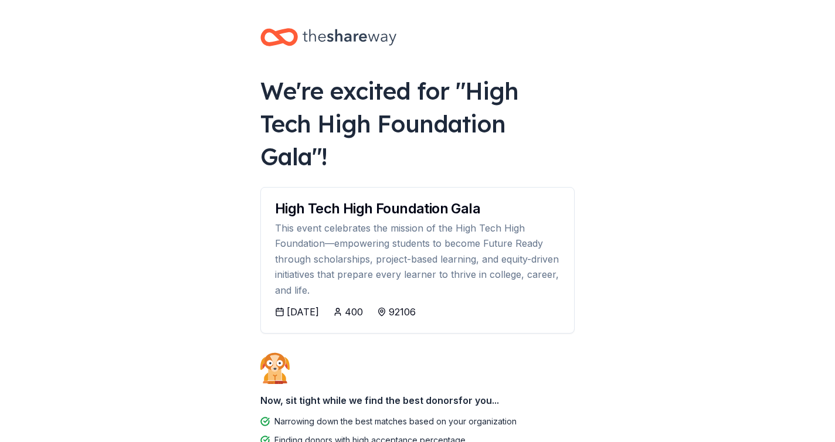
click at [309, 305] on div "10/17/2026" at bounding box center [303, 312] width 32 height 14
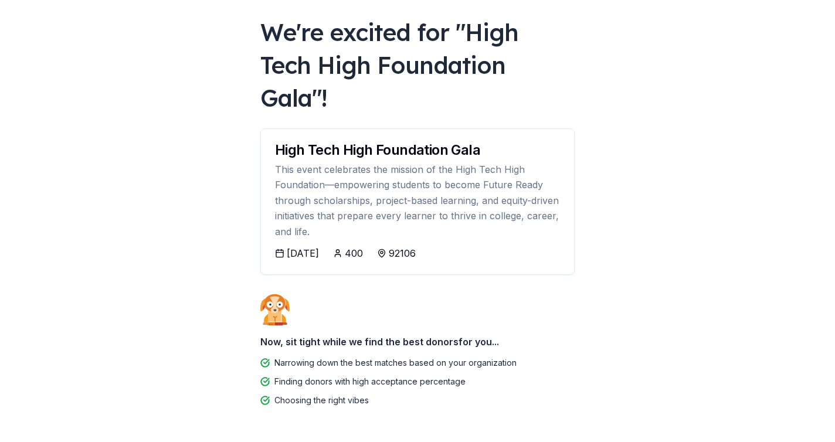
scroll to position [69, 0]
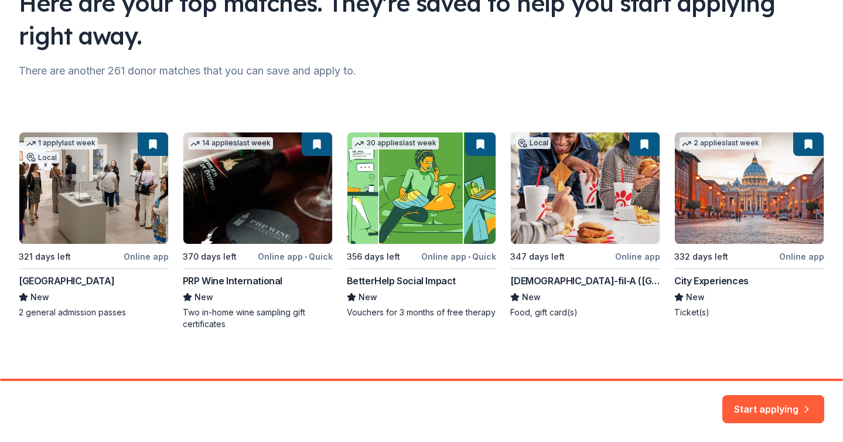
scroll to position [114, 0]
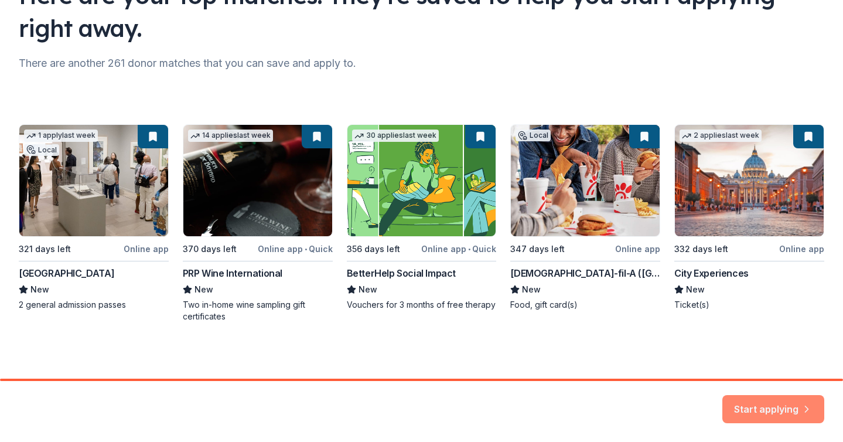
click at [745, 407] on button "Start applying" at bounding box center [774, 402] width 102 height 28
click at [761, 407] on div "Start applying" at bounding box center [774, 409] width 102 height 28
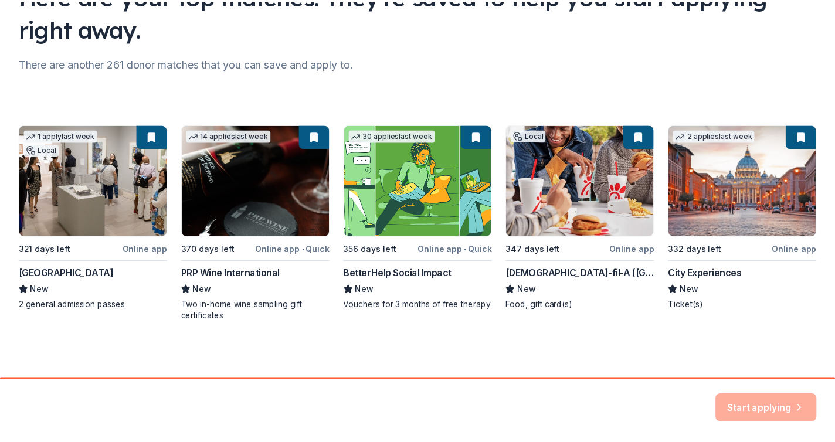
scroll to position [0, 0]
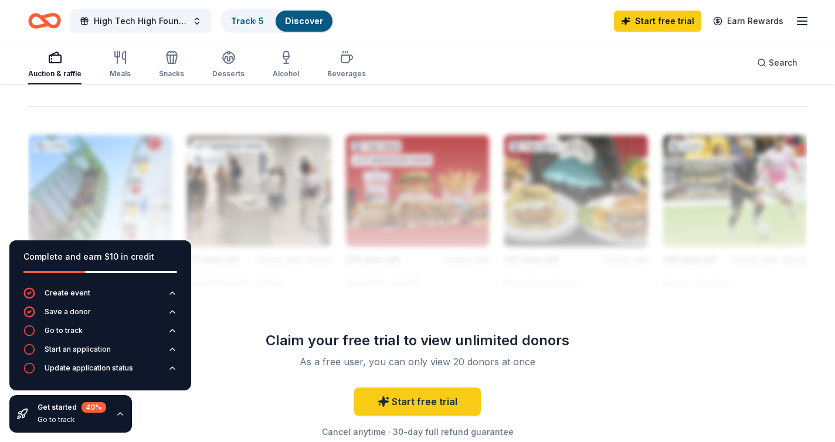
scroll to position [1149, 0]
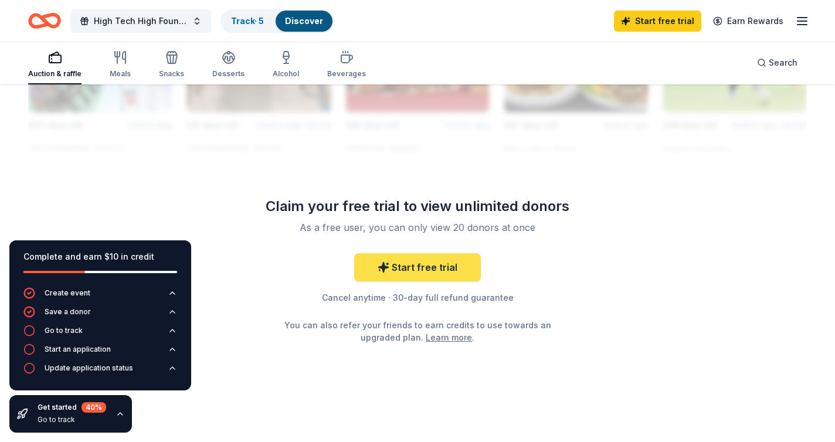
click at [440, 273] on link "Start free trial" at bounding box center [417, 267] width 127 height 28
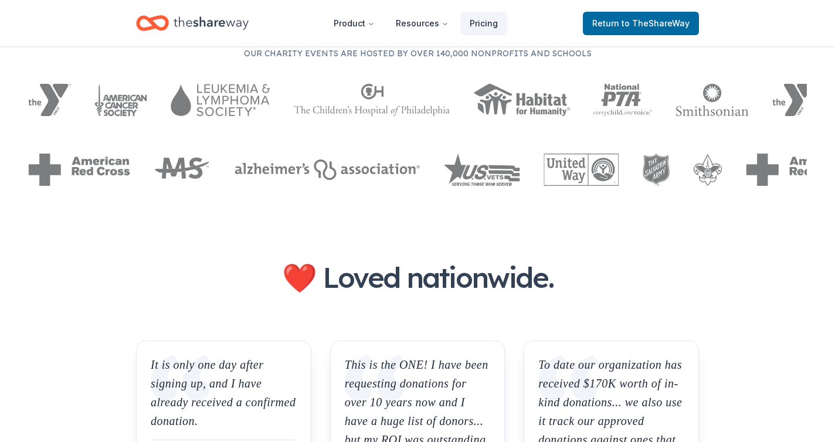
scroll to position [380, 0]
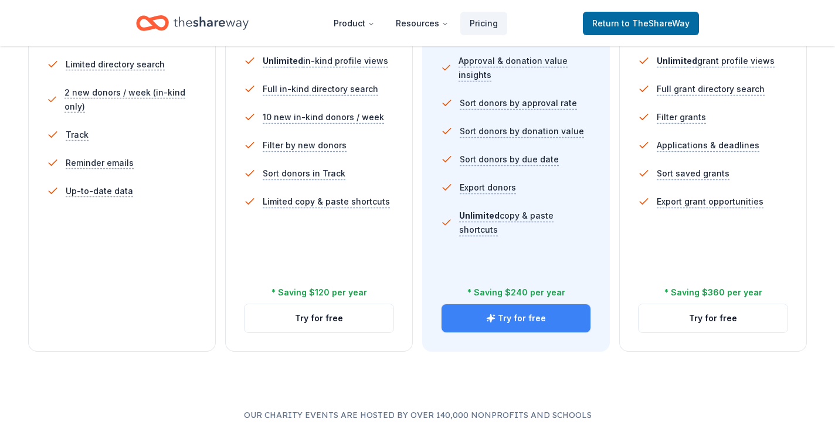
click at [532, 325] on button "Try for free" at bounding box center [515, 318] width 149 height 28
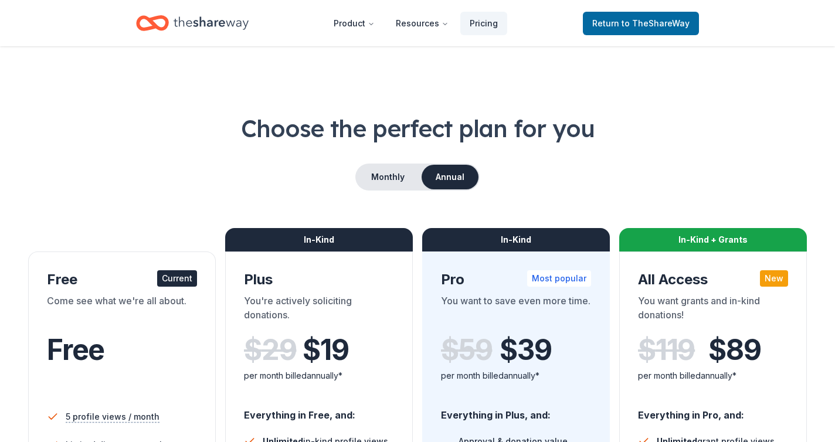
click at [217, 16] on icon "Home" at bounding box center [210, 23] width 75 height 24
click at [636, 23] on span "to TheShareWay" at bounding box center [655, 23] width 68 height 10
click at [607, 28] on span "Return to TheShareWay" at bounding box center [640, 23] width 97 height 14
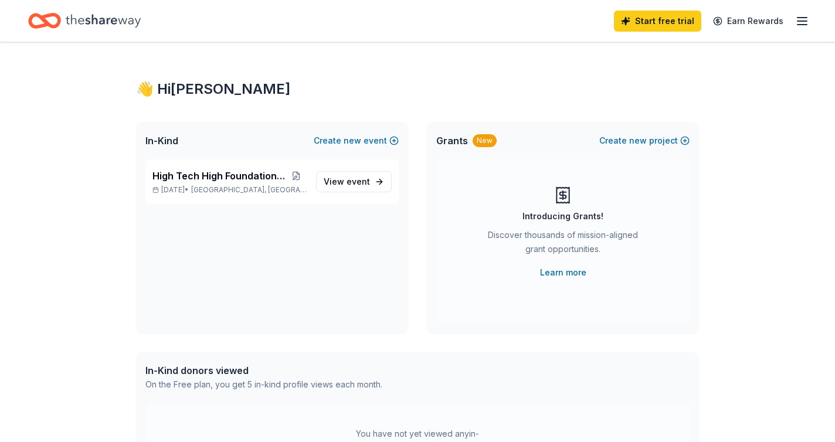
click at [184, 94] on div "👋 Hi Sarah" at bounding box center [417, 89] width 563 height 19
click at [128, 25] on icon "Home" at bounding box center [103, 21] width 75 height 24
click at [353, 182] on span "event" at bounding box center [357, 181] width 23 height 10
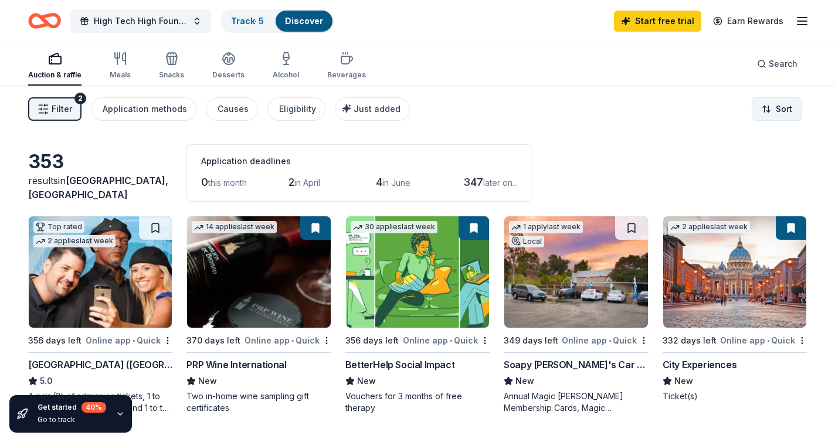
click at [788, 107] on html "High Tech High Foundation Gala Track · 5 Discover Start free trial Earn Rewards…" at bounding box center [417, 221] width 835 height 442
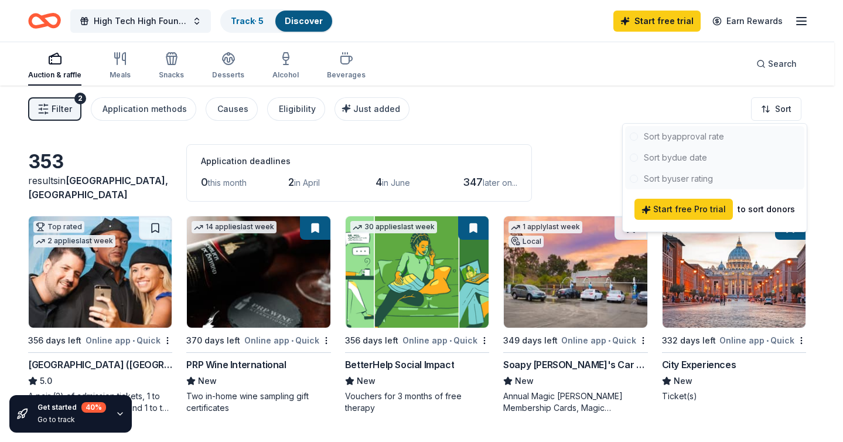
click at [628, 108] on html "High Tech High Foundation Gala Track · 5 Discover Start free trial Earn Rewards…" at bounding box center [421, 221] width 843 height 442
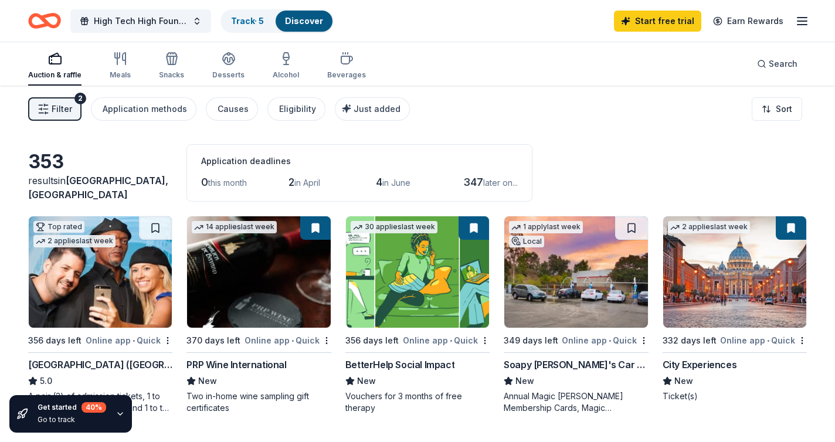
click at [63, 171] on div "353" at bounding box center [100, 161] width 144 height 23
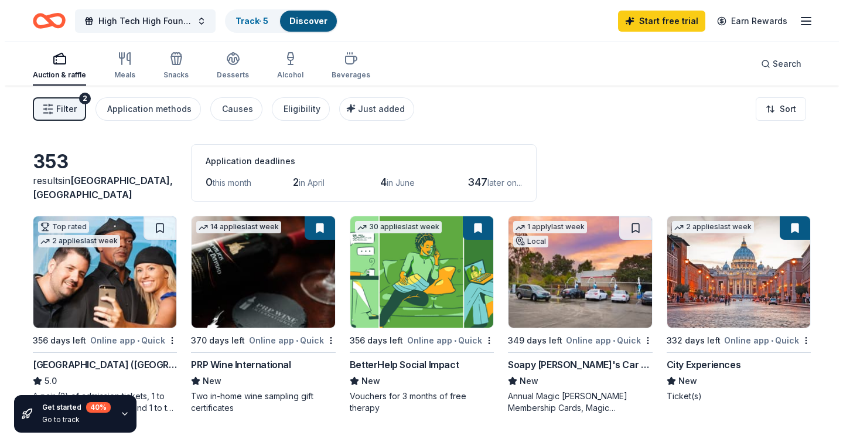
scroll to position [2, 0]
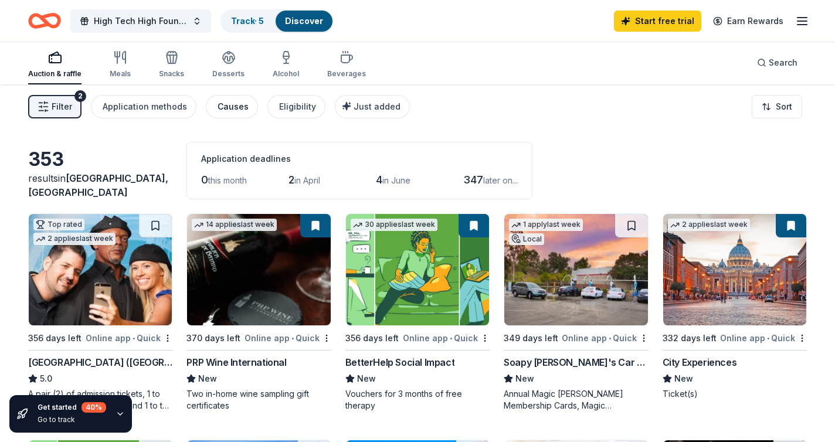
click at [236, 106] on div "Causes" at bounding box center [232, 107] width 31 height 14
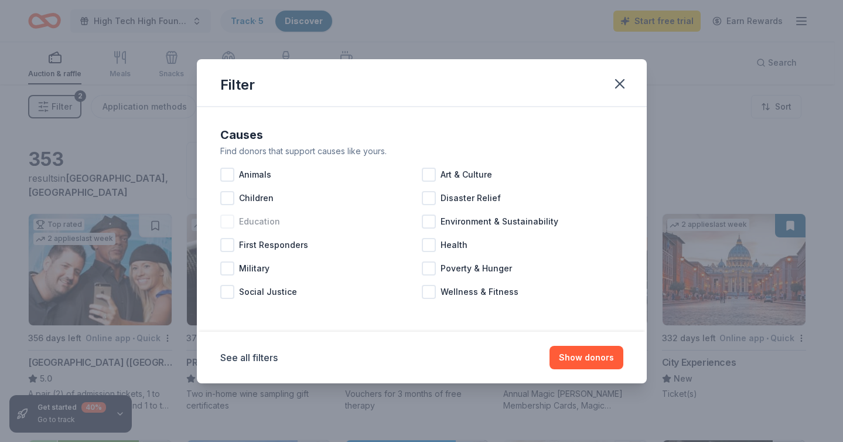
click at [230, 221] on div at bounding box center [227, 222] width 14 height 14
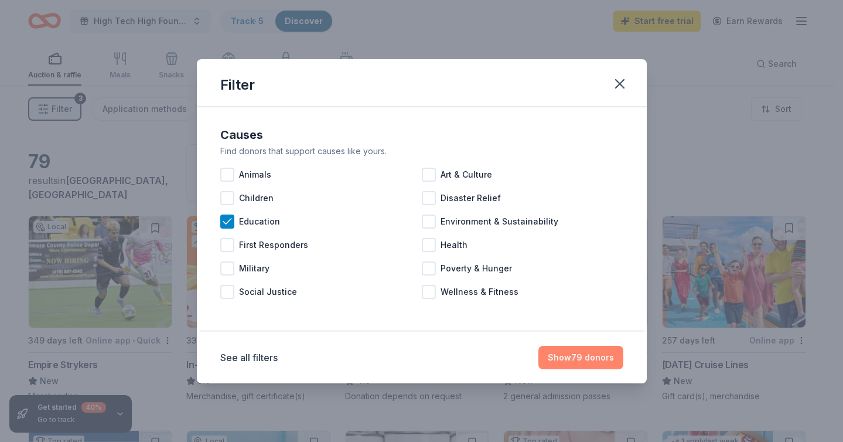
click at [595, 355] on button "Show 79 donors" at bounding box center [581, 357] width 85 height 23
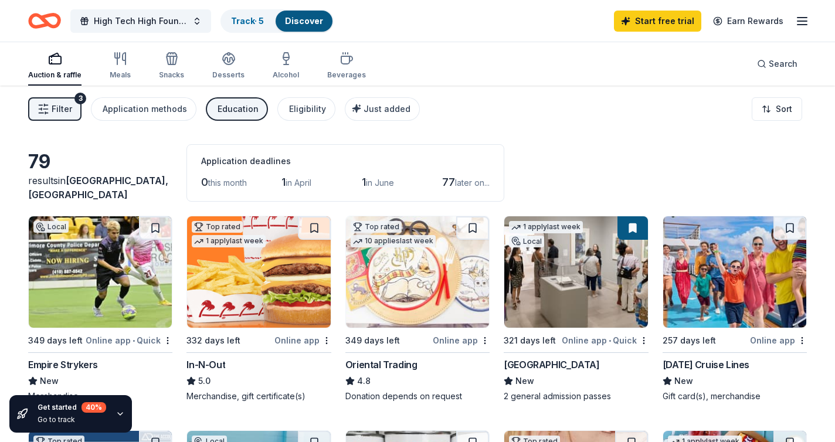
click at [47, 111] on icon "button" at bounding box center [44, 109] width 12 height 12
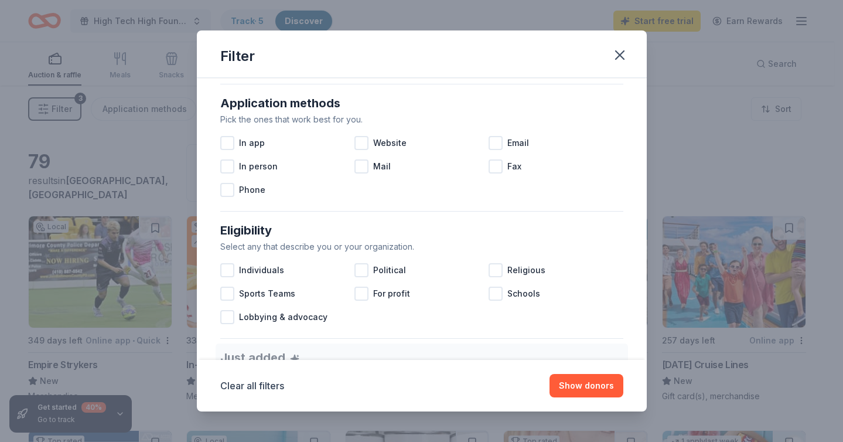
scroll to position [214, 0]
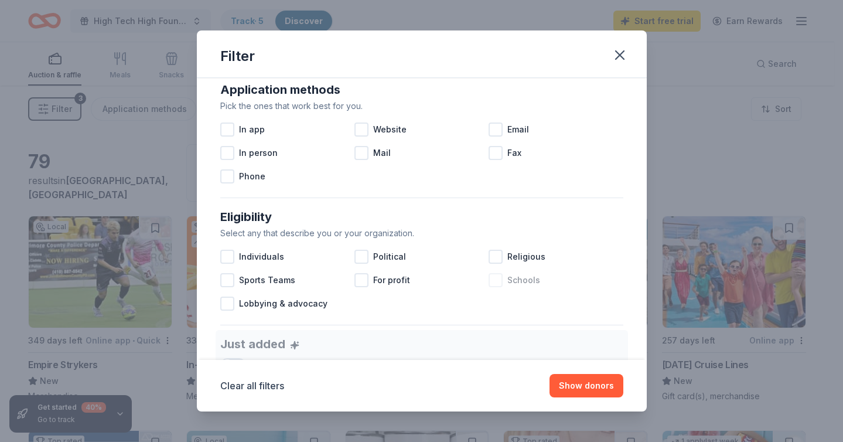
click at [489, 281] on div at bounding box center [496, 280] width 14 height 14
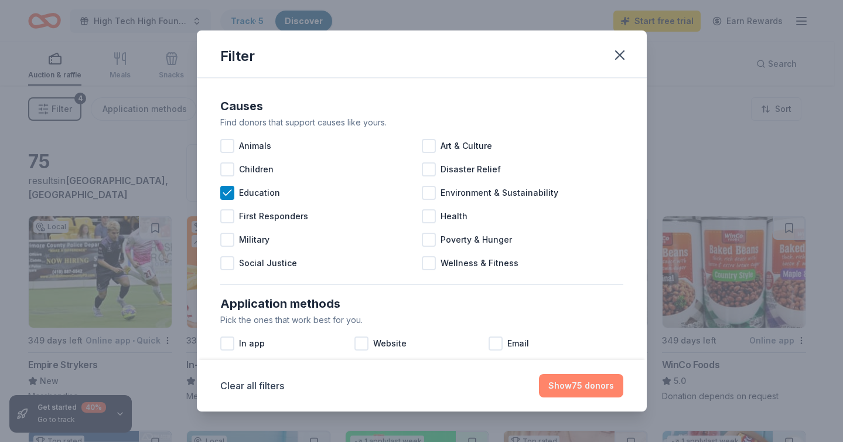
click at [554, 389] on button "Show 75 donors" at bounding box center [581, 385] width 84 height 23
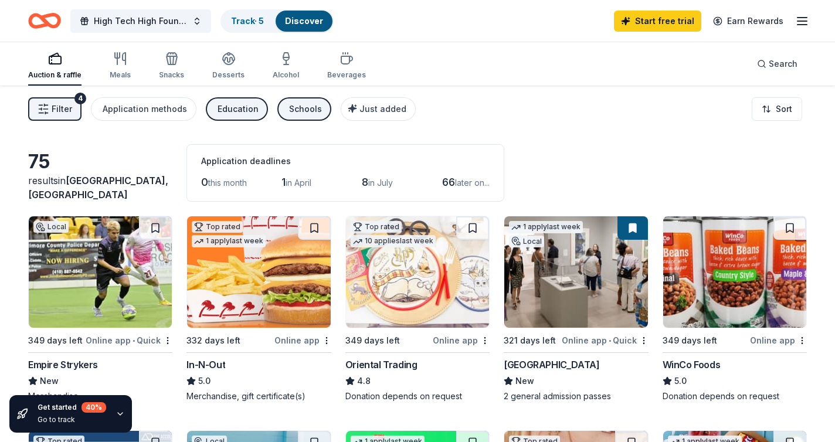
click at [301, 20] on link "Discover" at bounding box center [304, 21] width 38 height 10
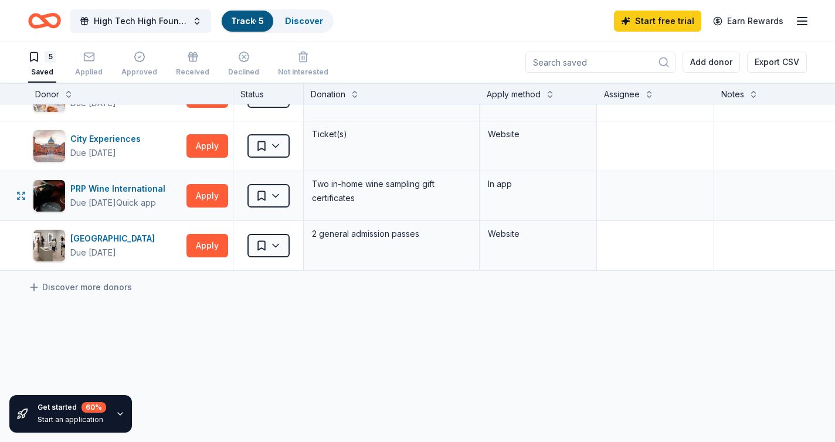
scroll to position [103, 0]
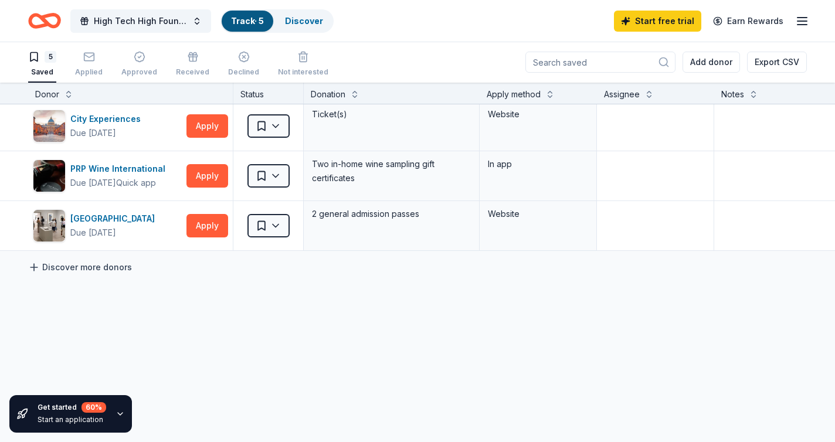
click at [103, 267] on link "Discover more donors" at bounding box center [80, 267] width 104 height 14
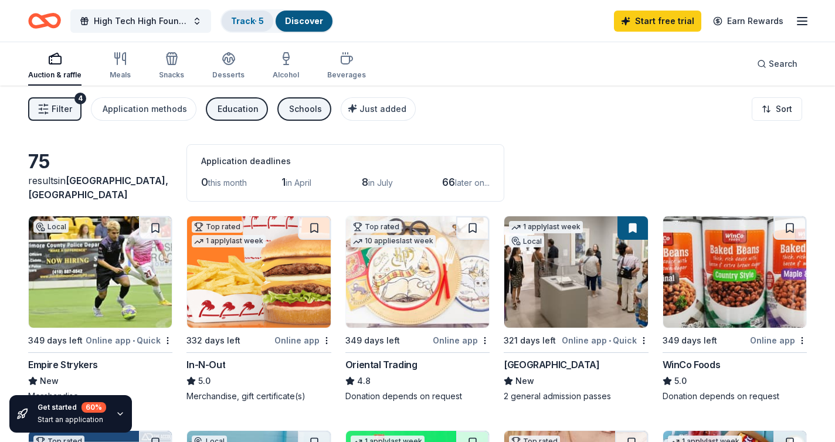
click at [239, 20] on link "Track · 5" at bounding box center [247, 21] width 33 height 10
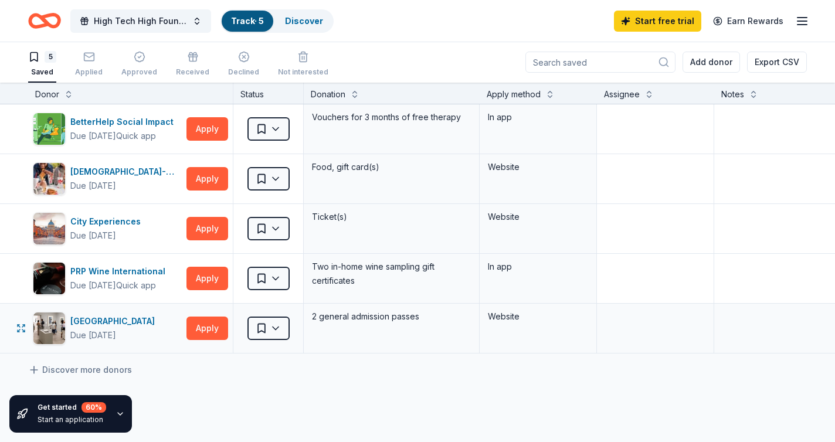
scroll to position [2, 0]
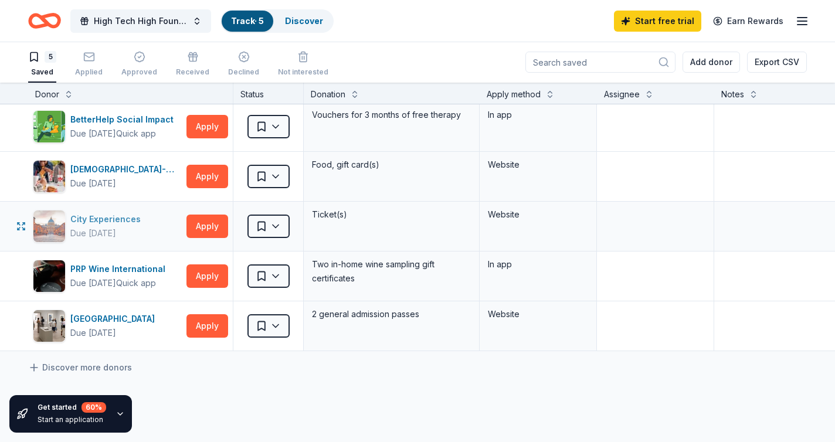
click at [159, 220] on div "City Experiences Due in 332 days" at bounding box center [107, 226] width 149 height 33
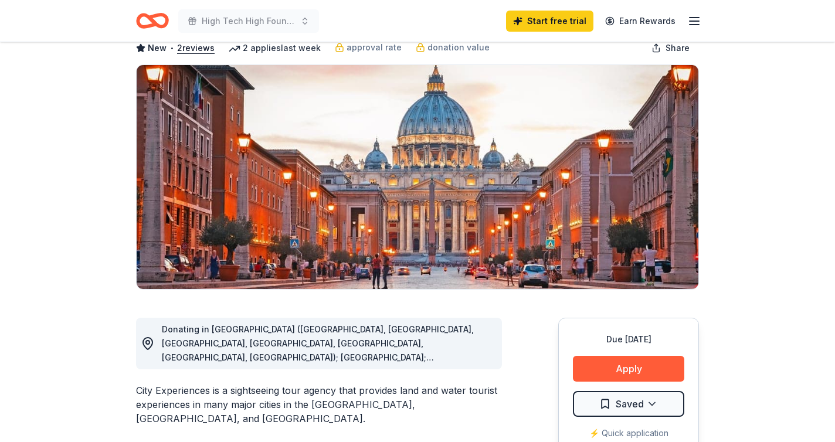
scroll to position [81, 0]
